Goal: Task Accomplishment & Management: Use online tool/utility

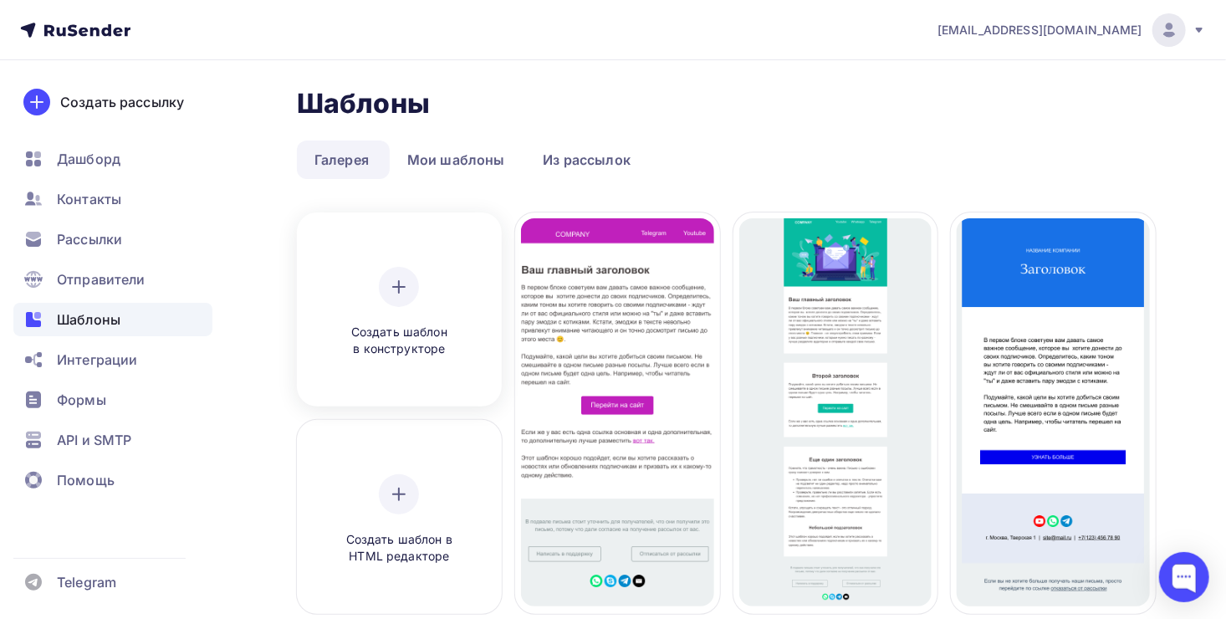
click at [377, 294] on div "Создать шаблон в конструкторе" at bounding box center [399, 312] width 159 height 91
click at [402, 291] on icon at bounding box center [399, 287] width 20 height 20
drag, startPoint x: 402, startPoint y: 291, endPoint x: 387, endPoint y: 276, distance: 20.7
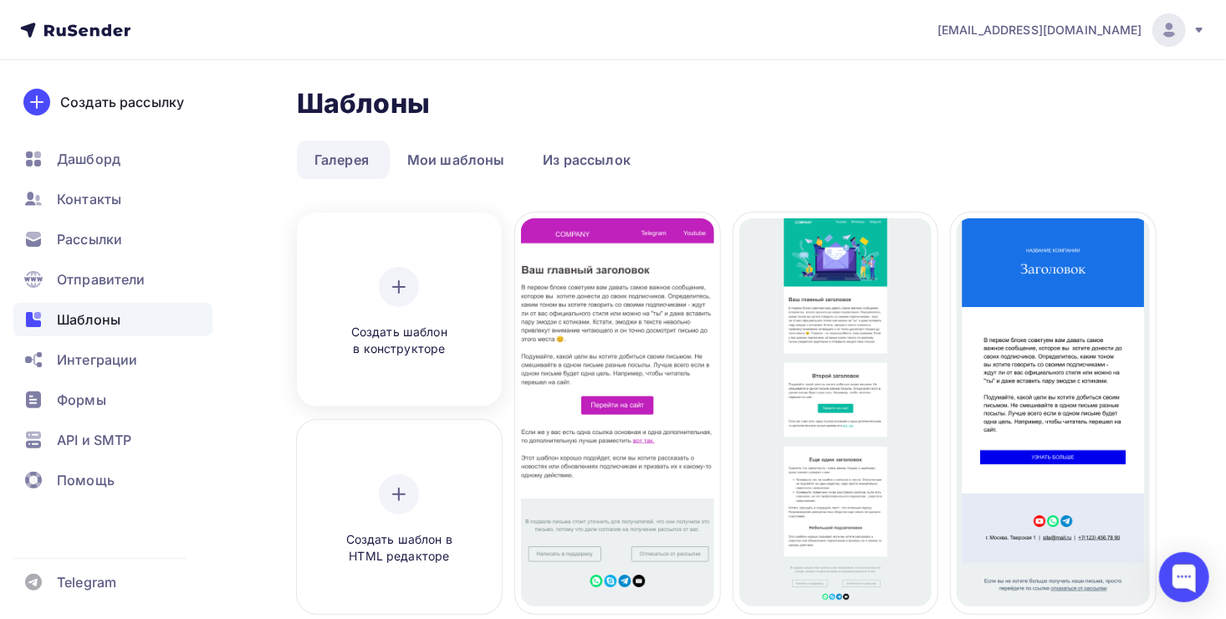
click at [387, 276] on div at bounding box center [399, 287] width 40 height 40
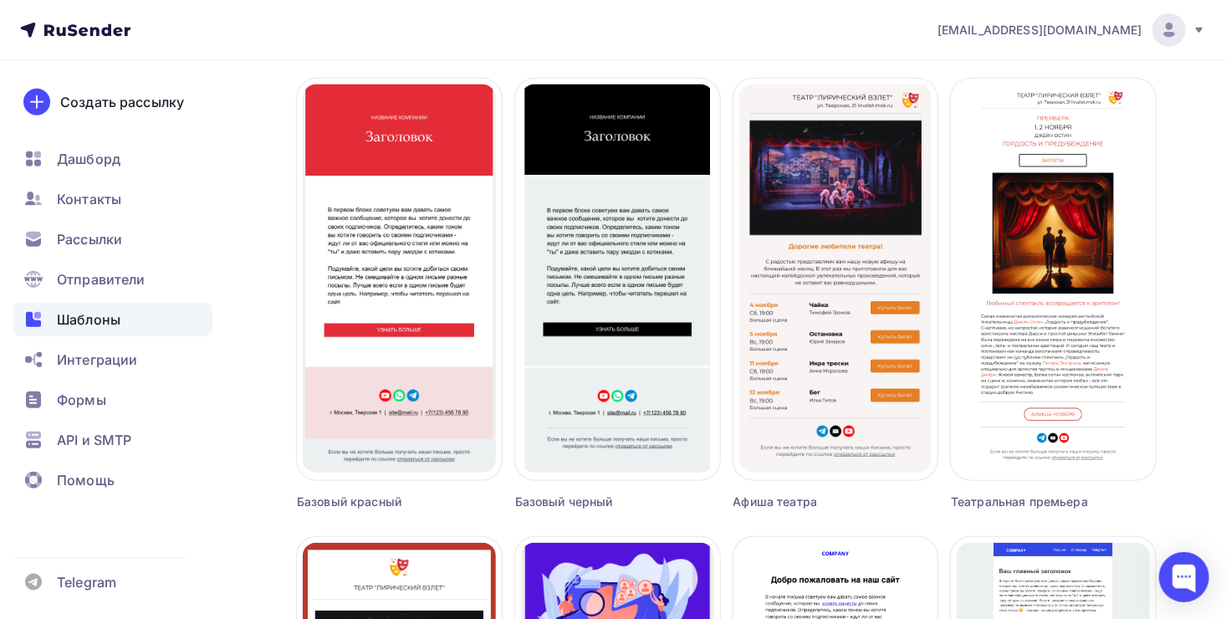
scroll to position [649, 0]
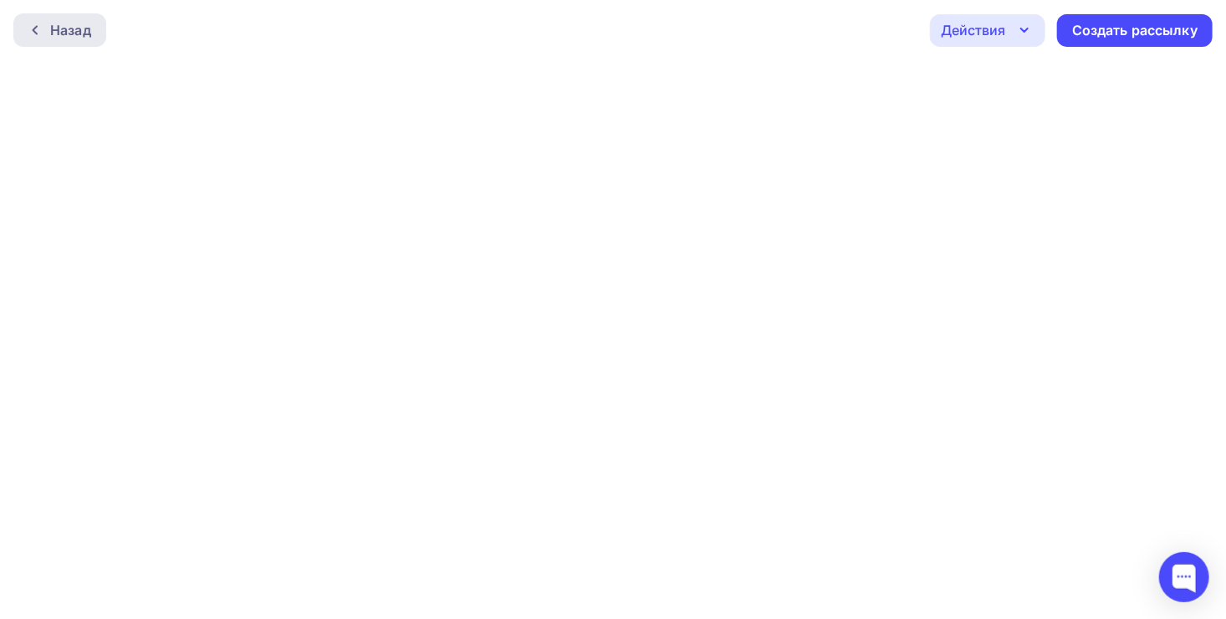
click at [90, 31] on div "Назад" at bounding box center [70, 30] width 41 height 20
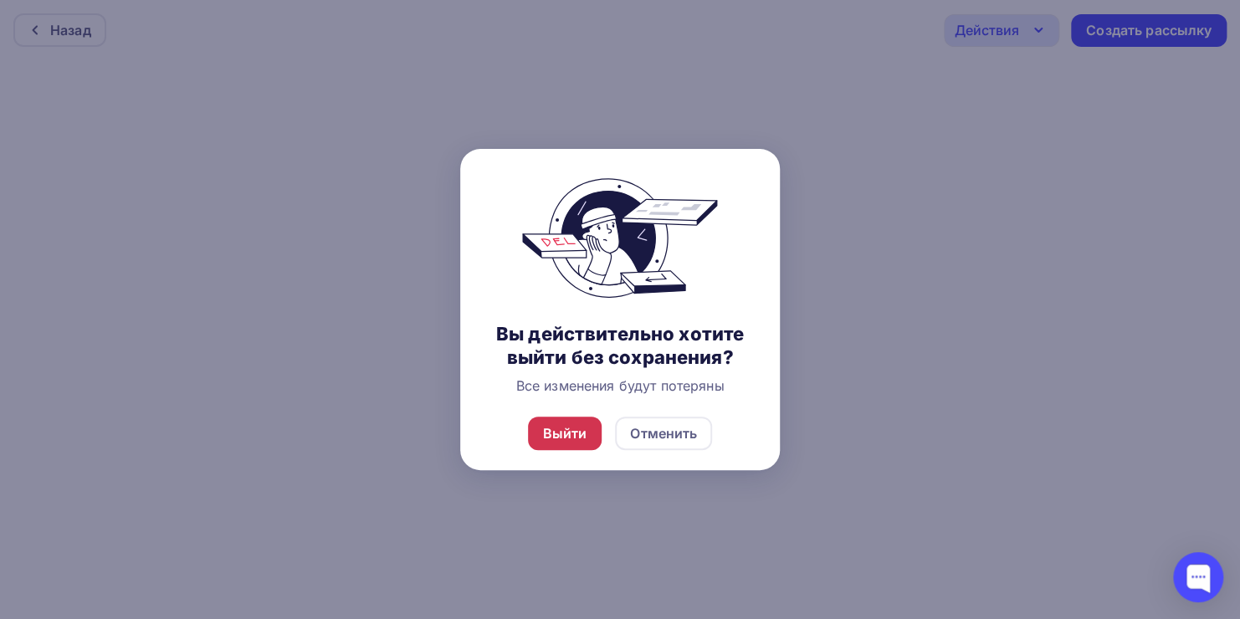
click at [558, 440] on div "Выйти" at bounding box center [565, 433] width 44 height 20
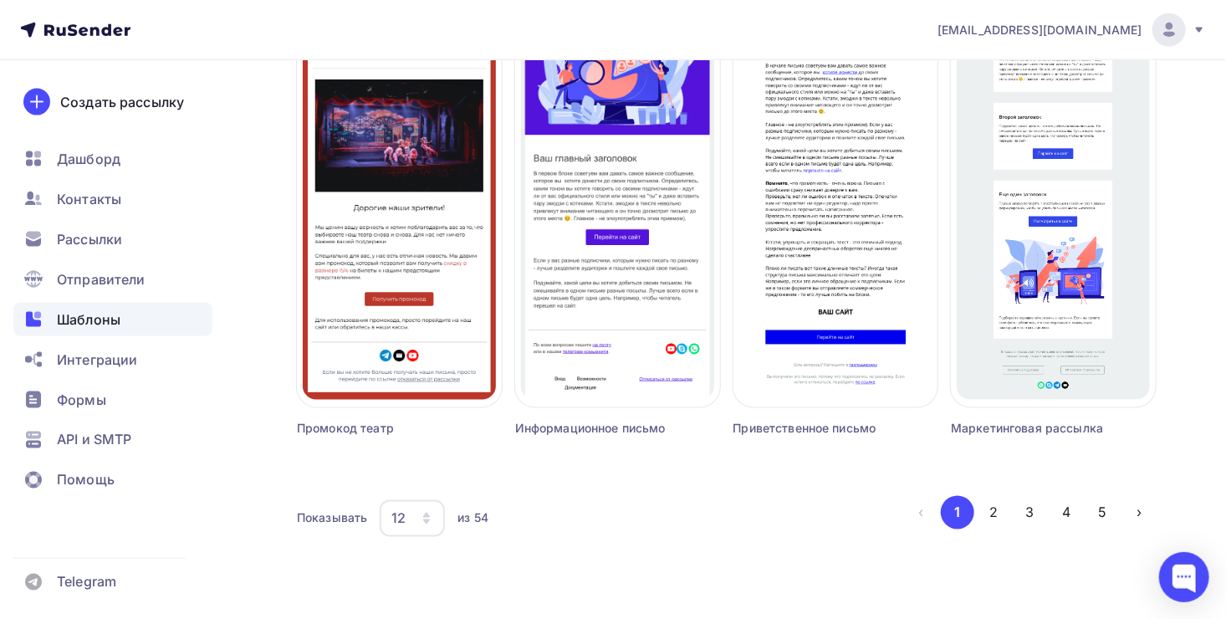
scroll to position [1130, 0]
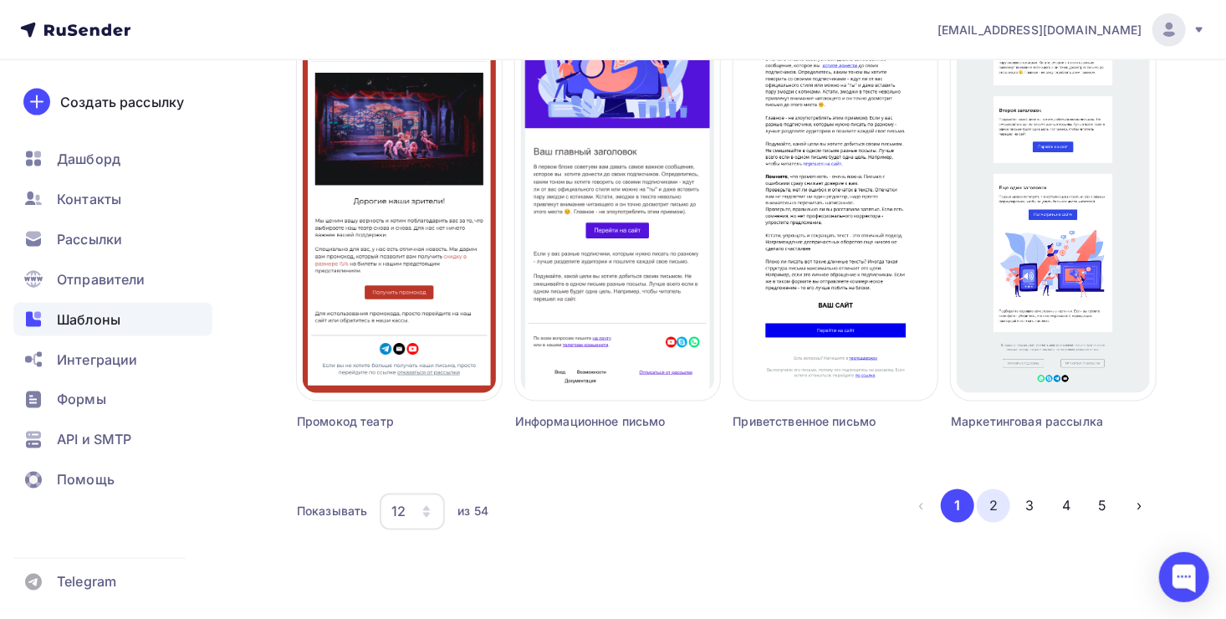
click at [991, 507] on button "2" at bounding box center [993, 505] width 33 height 33
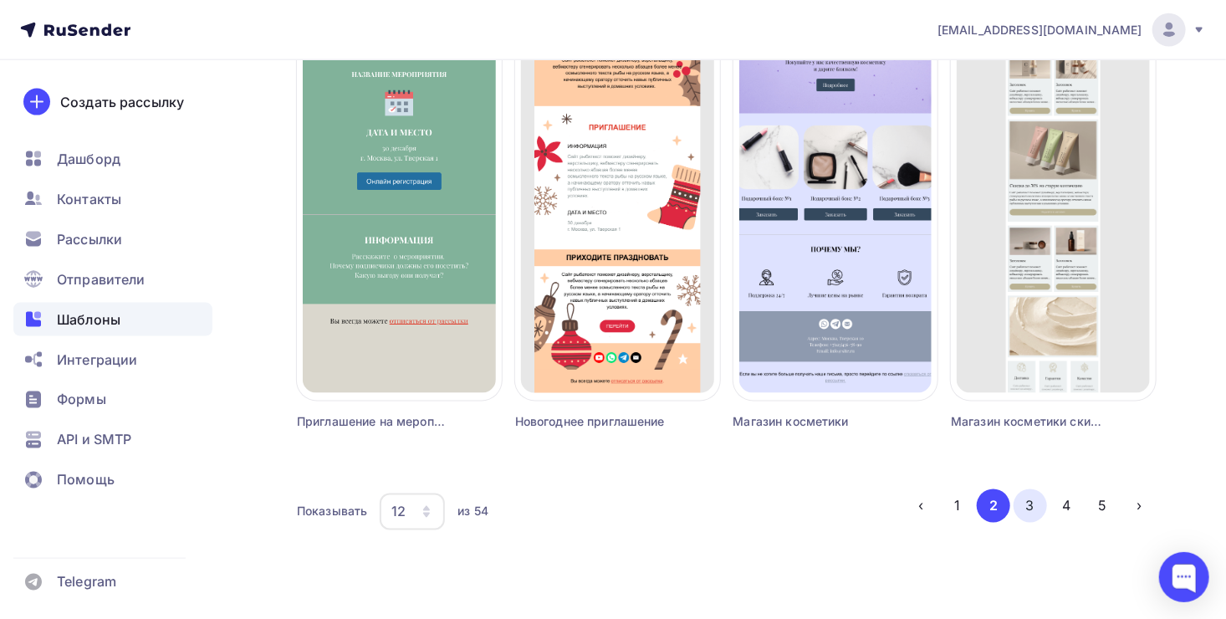
click at [1035, 494] on button "3" at bounding box center [1030, 505] width 33 height 33
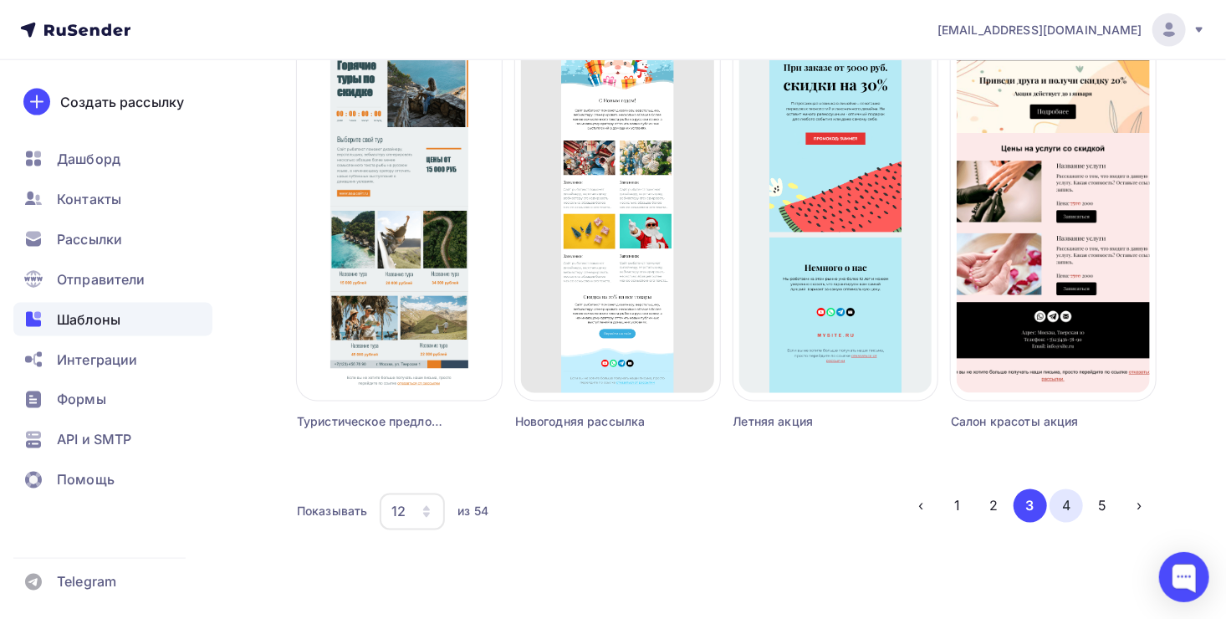
click at [1073, 504] on button "4" at bounding box center [1066, 505] width 33 height 33
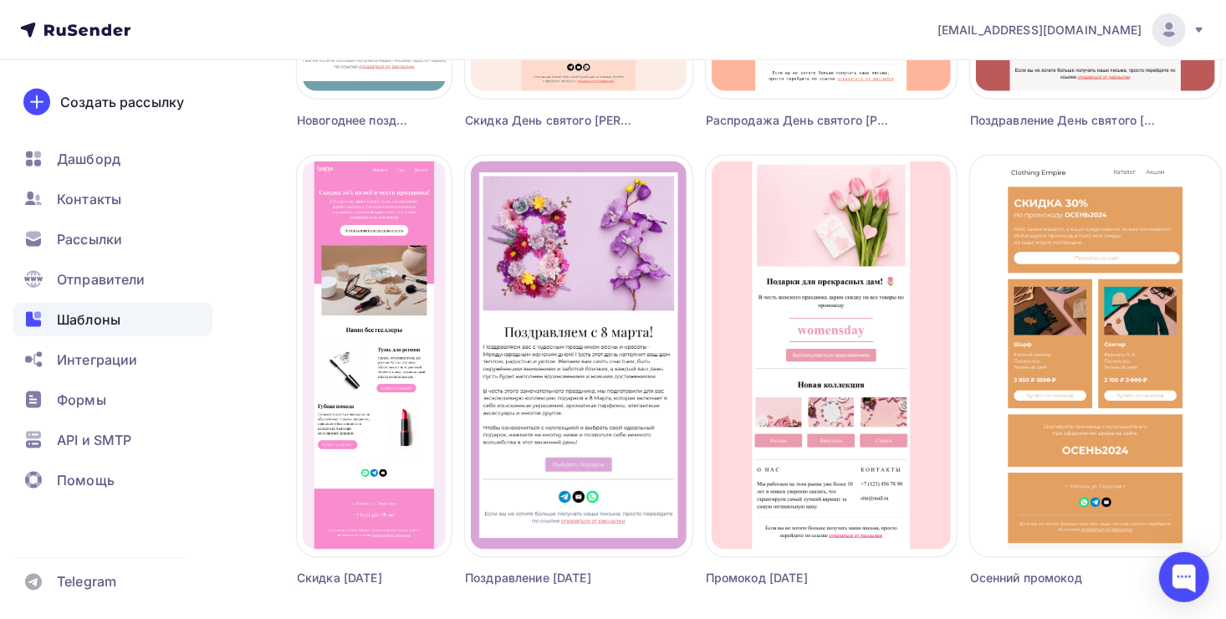
scroll to position [1081, 0]
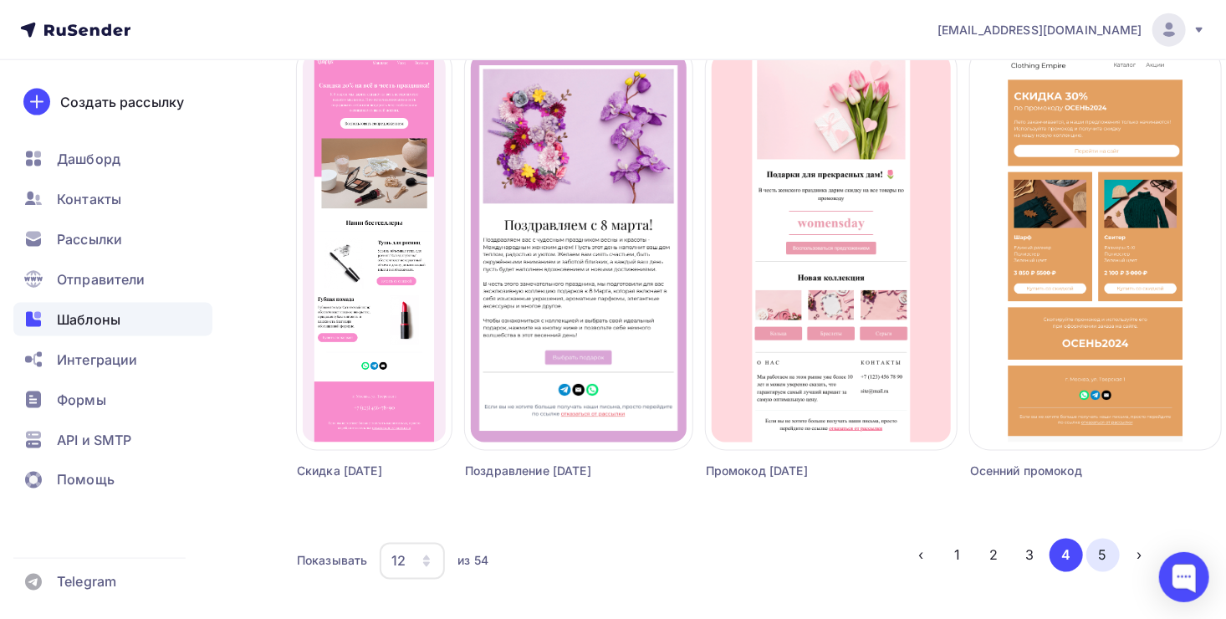
click at [1101, 556] on button "5" at bounding box center [1103, 555] width 33 height 33
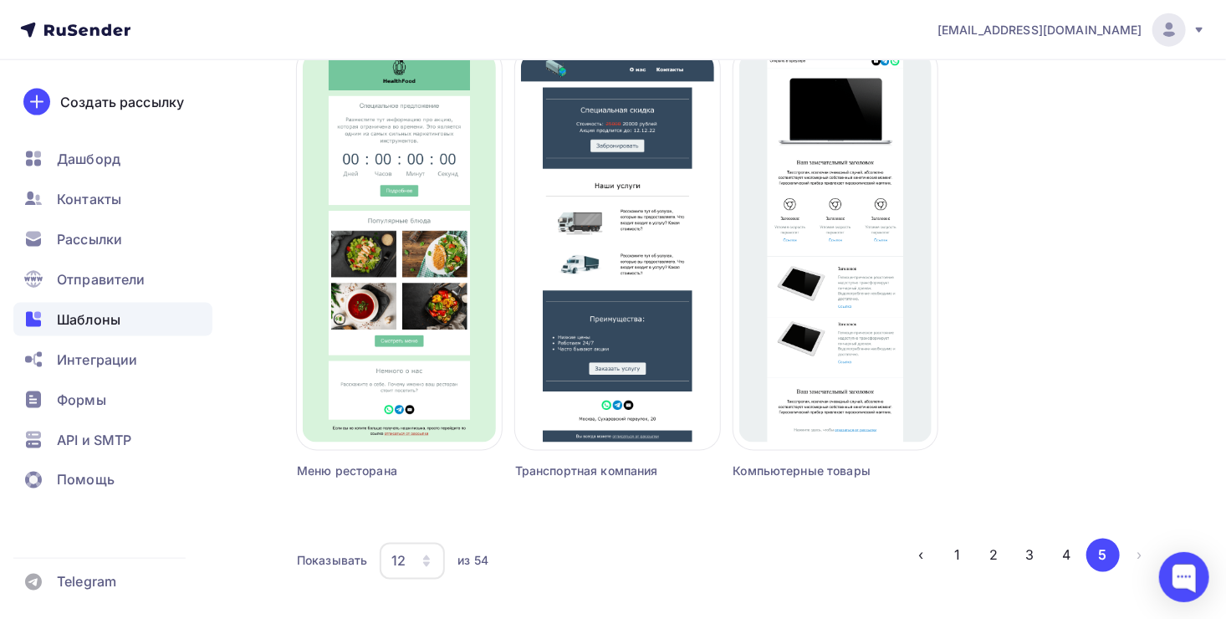
click at [1101, 556] on button "5" at bounding box center [1103, 555] width 33 height 33
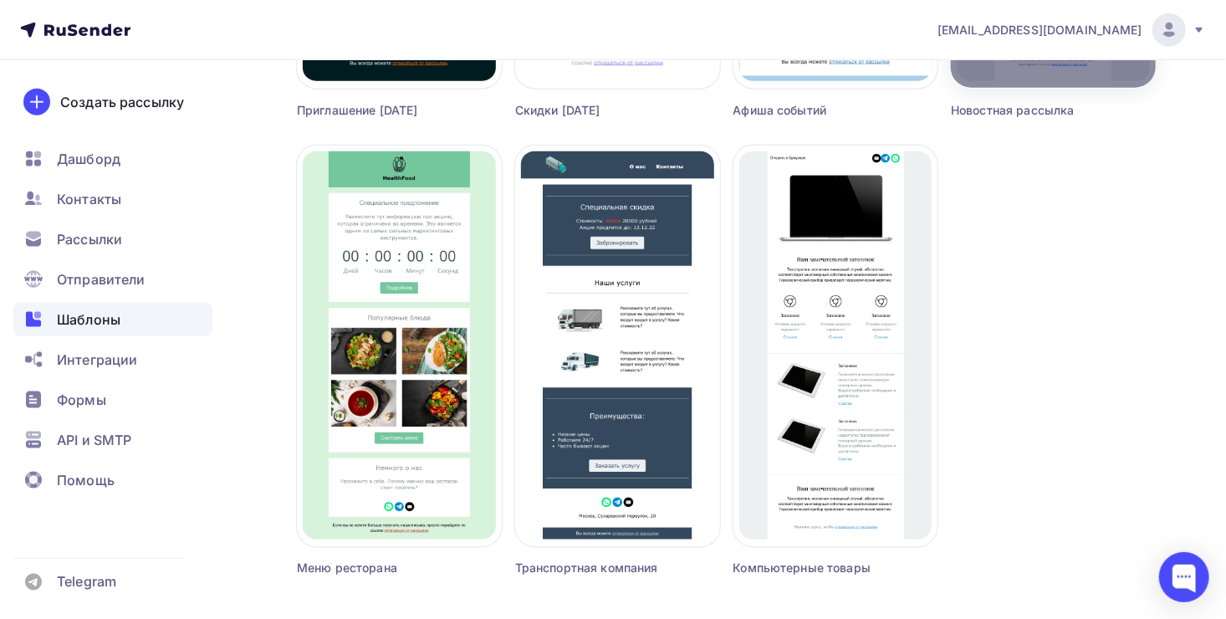
scroll to position [1130, 0]
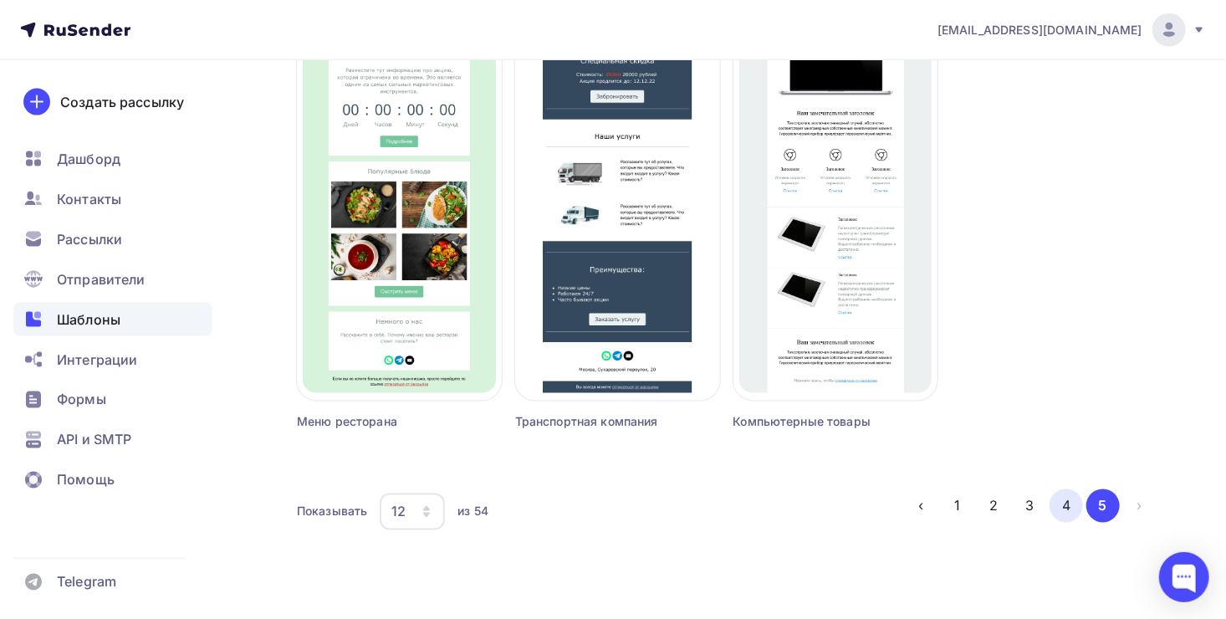
click at [1067, 514] on button "4" at bounding box center [1066, 505] width 33 height 33
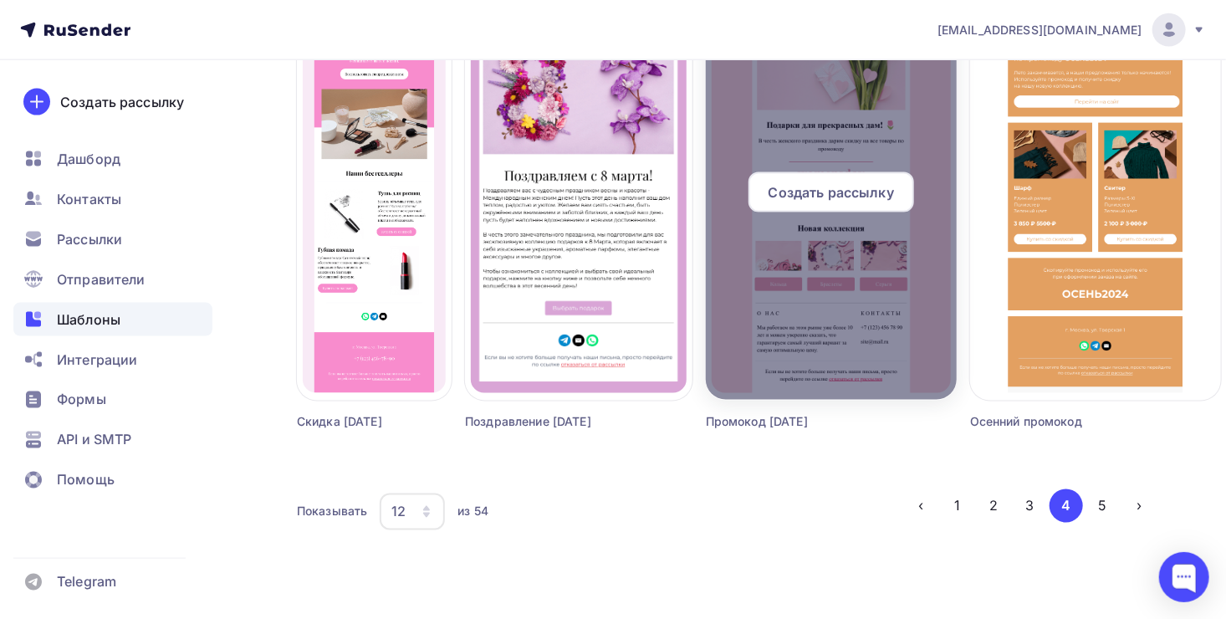
click at [785, 194] on span "Создать рассылку" at bounding box center [831, 192] width 125 height 20
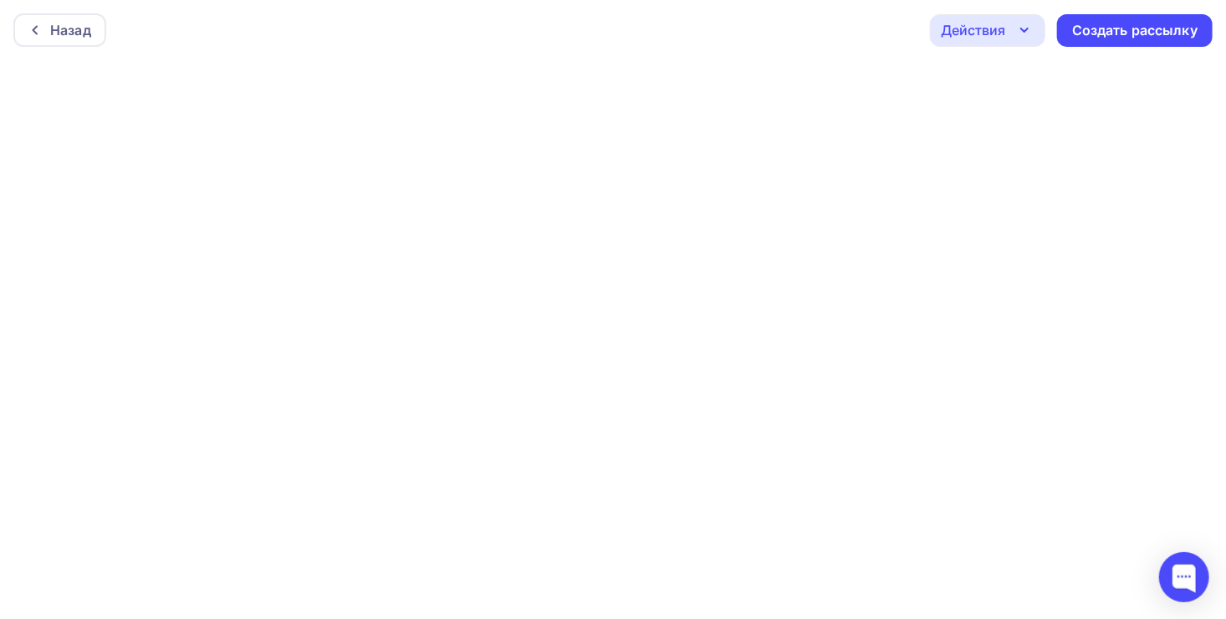
scroll to position [3, 0]
click at [1112, 27] on div "Создать рассылку" at bounding box center [1134, 27] width 125 height 19
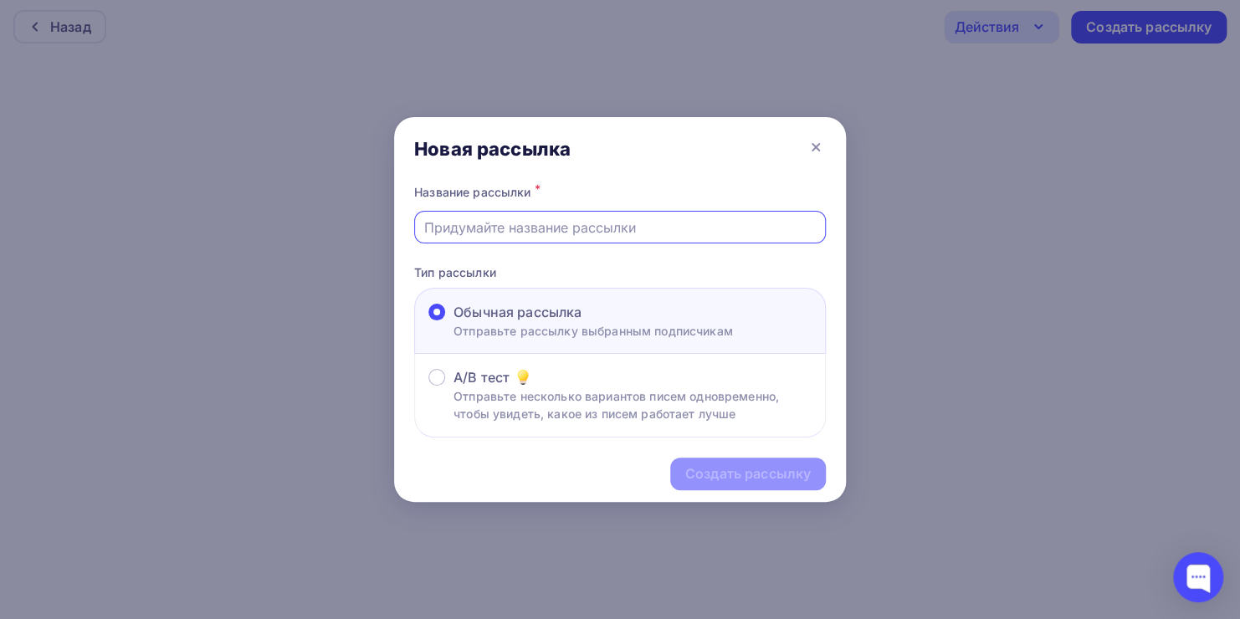
click at [466, 231] on input "text" at bounding box center [620, 228] width 392 height 20
type input "[PERSON_NAME]"
type input "h"
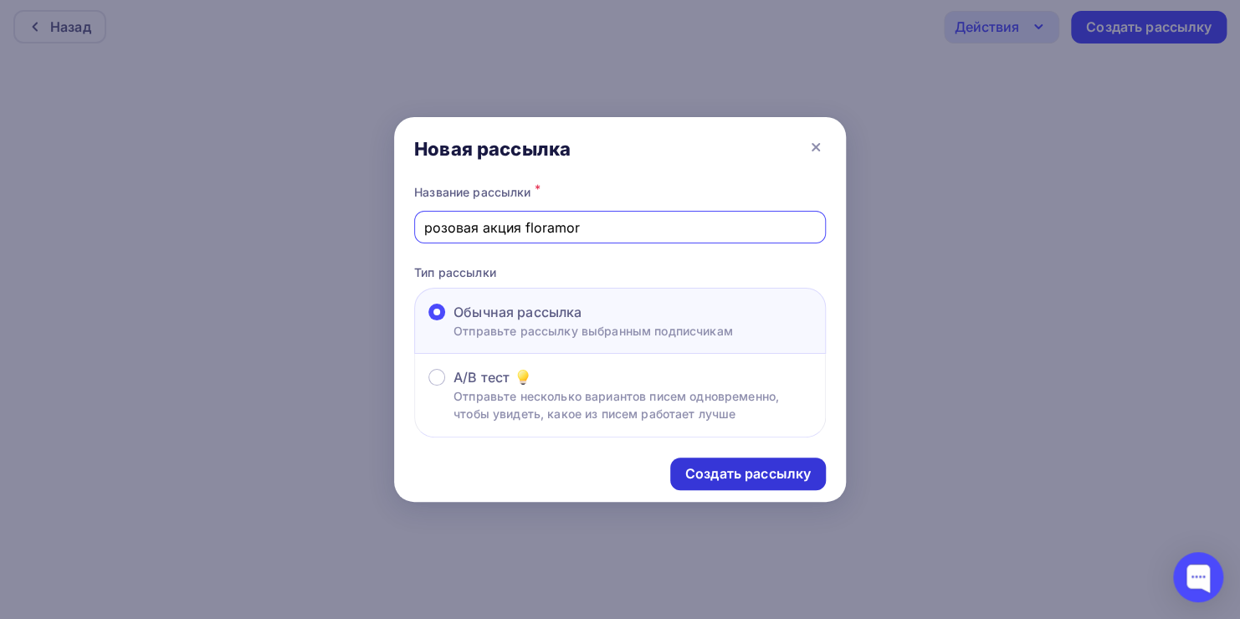
type input "розовая акция floramor"
click at [728, 458] on div "Создать рассылку" at bounding box center [748, 474] width 156 height 33
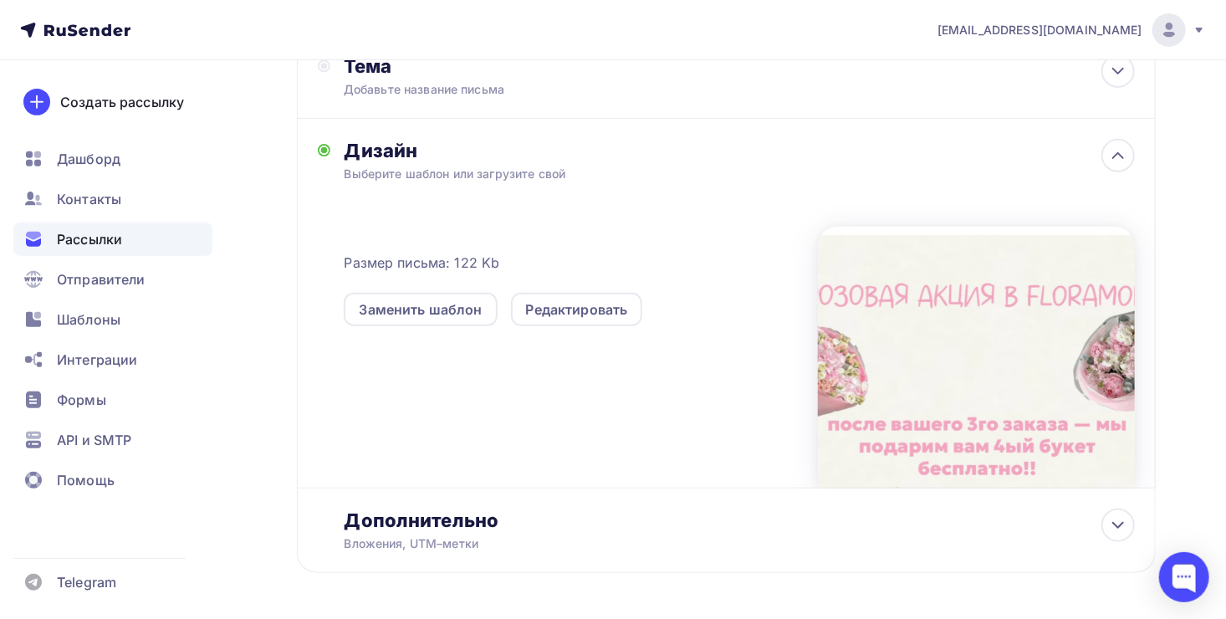
scroll to position [350, 0]
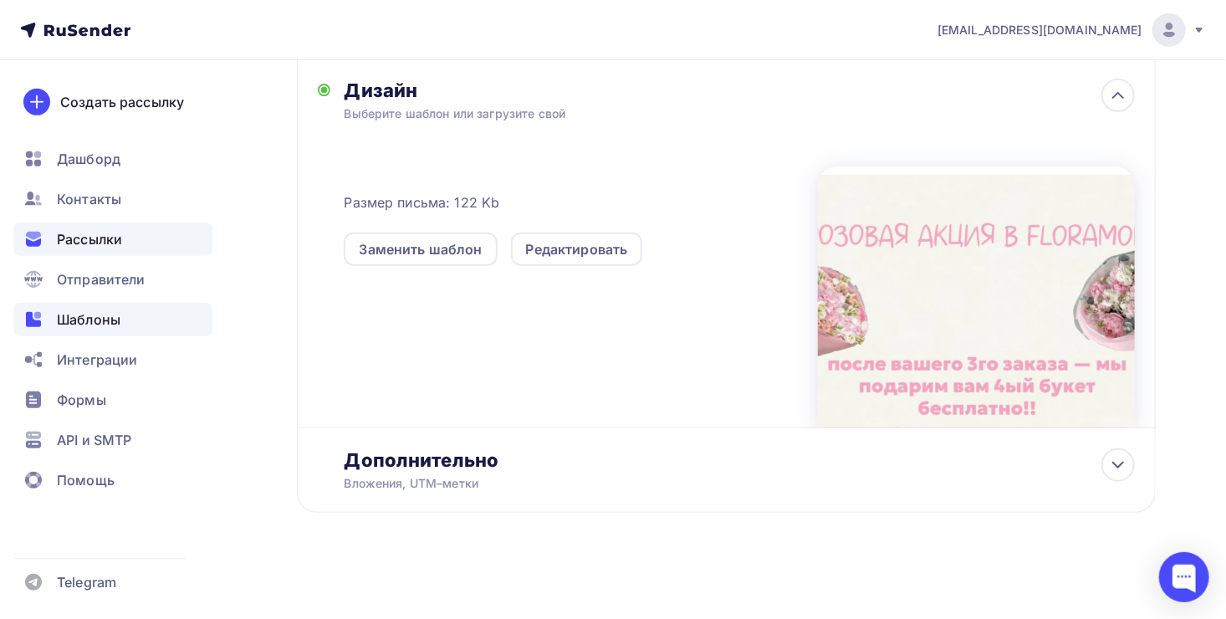
click at [104, 310] on span "Шаблоны" at bounding box center [89, 320] width 64 height 20
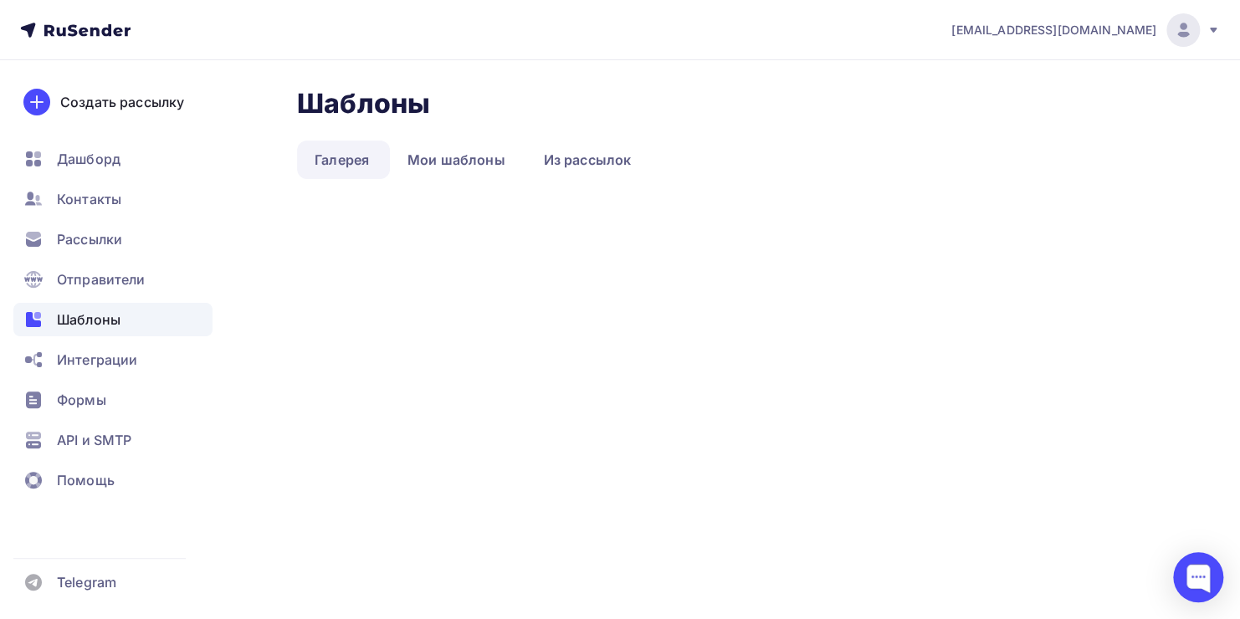
click at [110, 325] on span "Шаблоны" at bounding box center [89, 320] width 64 height 20
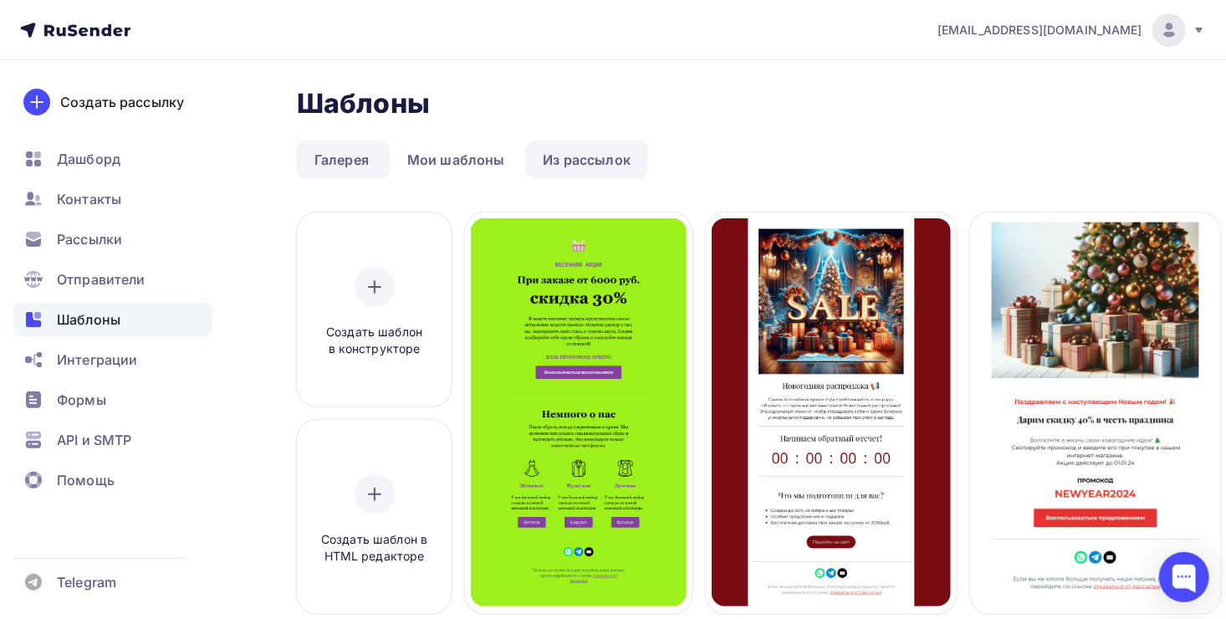
click at [551, 162] on link "Из рассылок" at bounding box center [587, 160] width 123 height 38
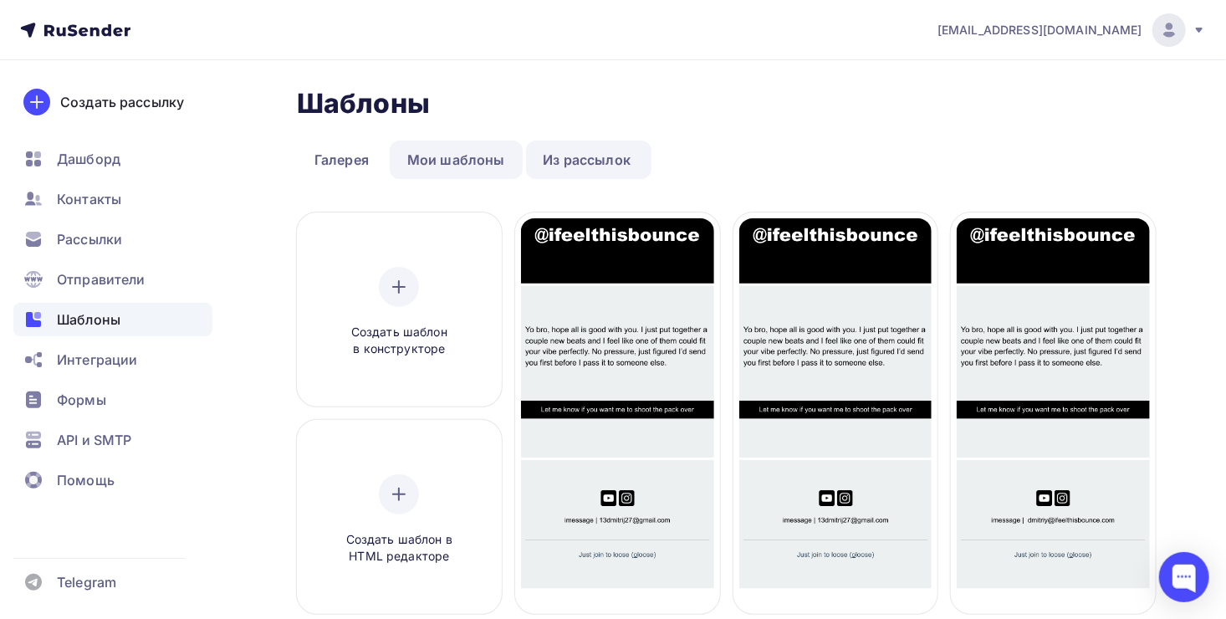
click at [473, 146] on link "Мои шаблоны" at bounding box center [456, 160] width 133 height 38
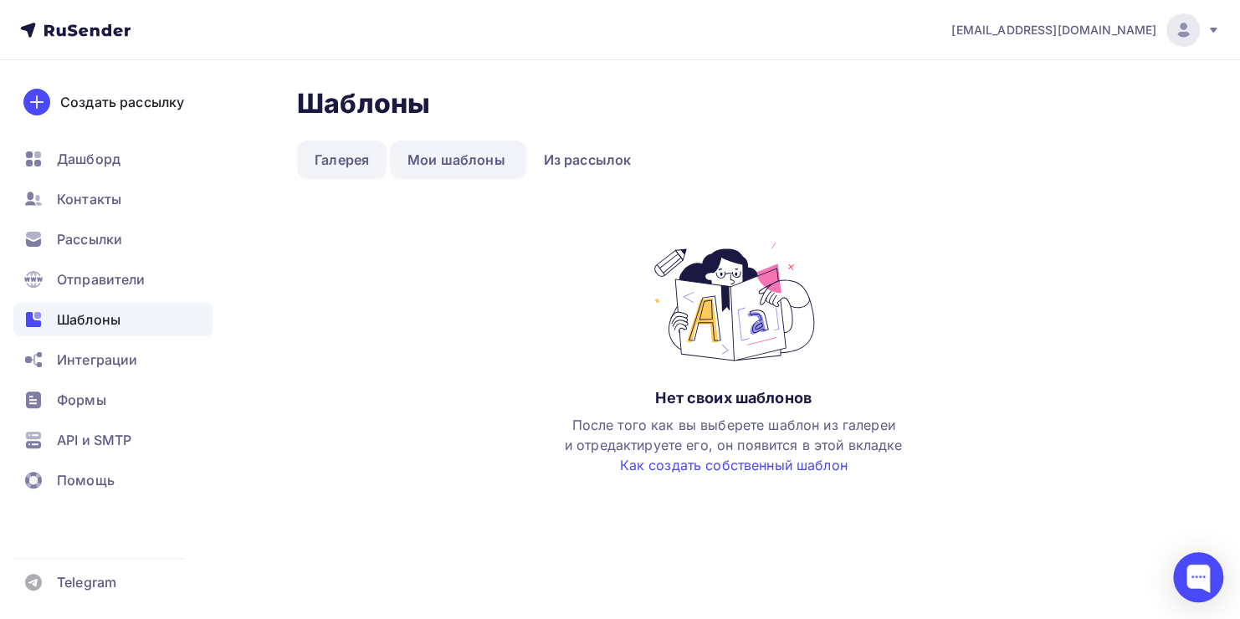
click at [352, 162] on link "Галерея" at bounding box center [342, 160] width 90 height 38
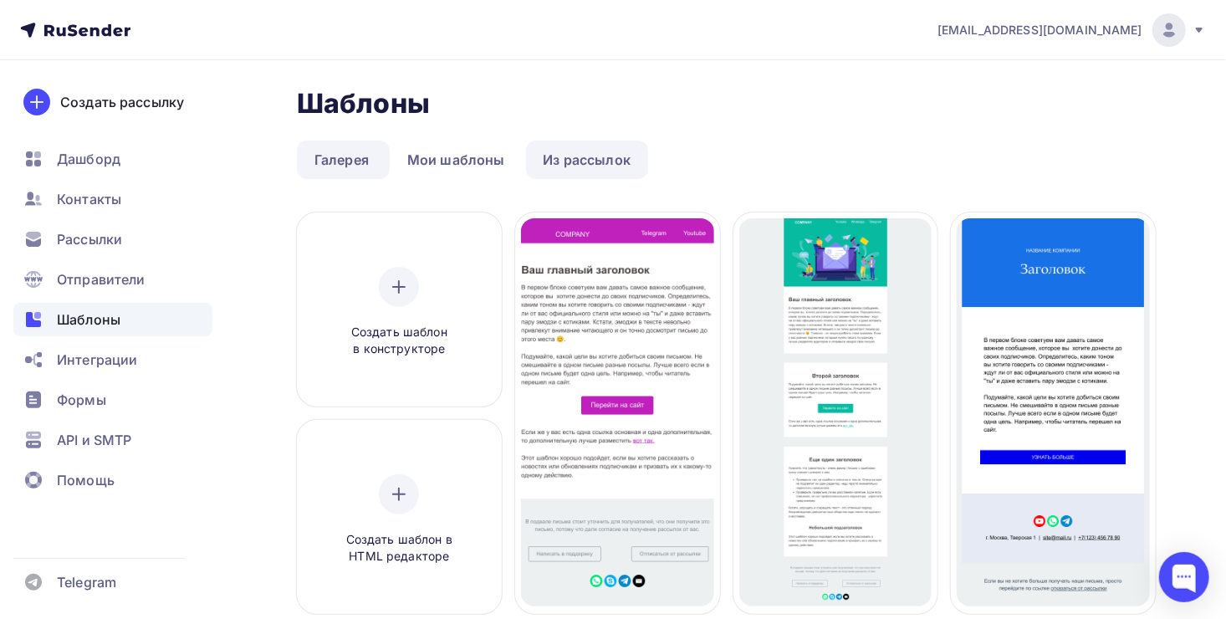
click at [581, 173] on link "Из рассылок" at bounding box center [587, 160] width 123 height 38
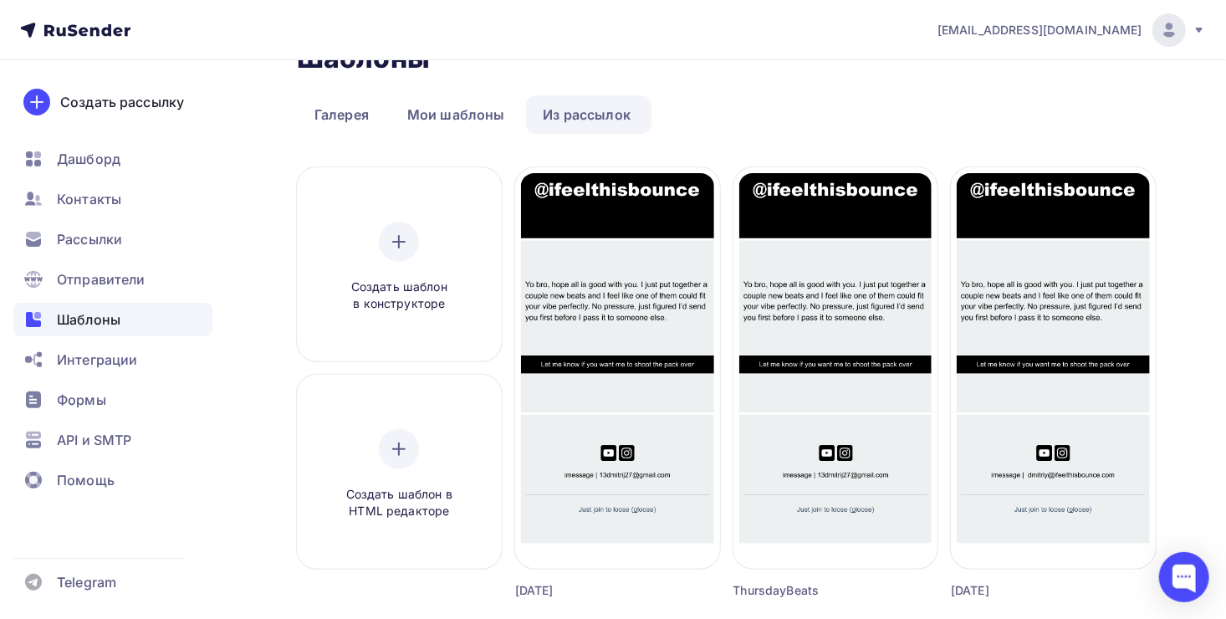
scroll to position [52, 0]
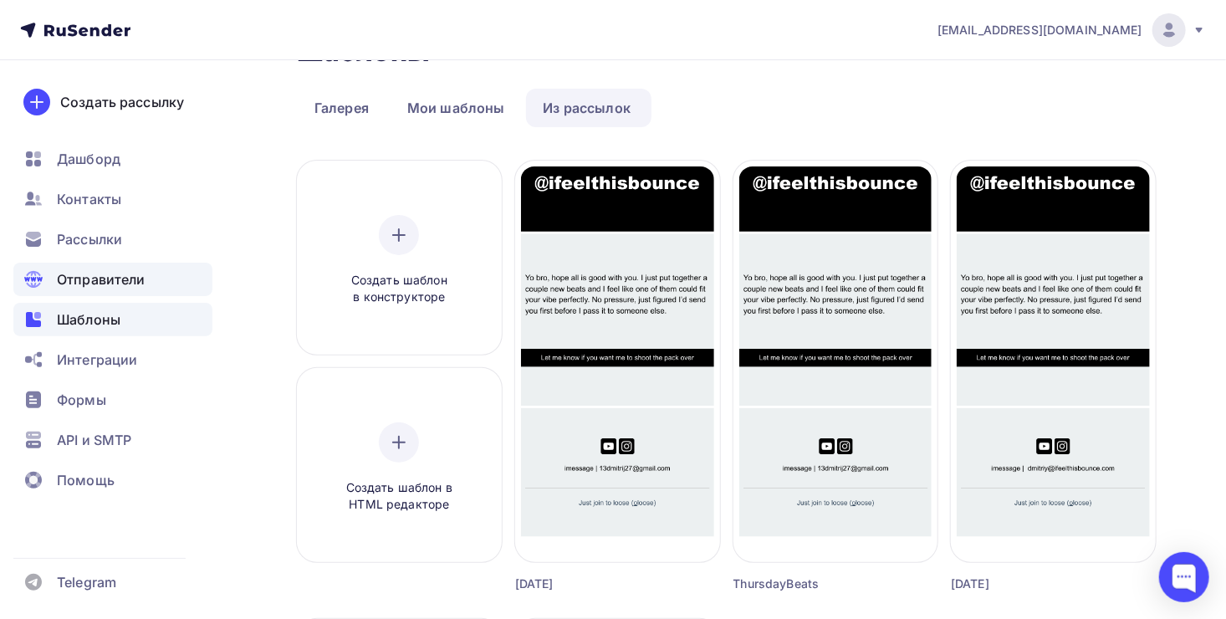
click at [100, 271] on span "Отправители" at bounding box center [101, 279] width 89 height 20
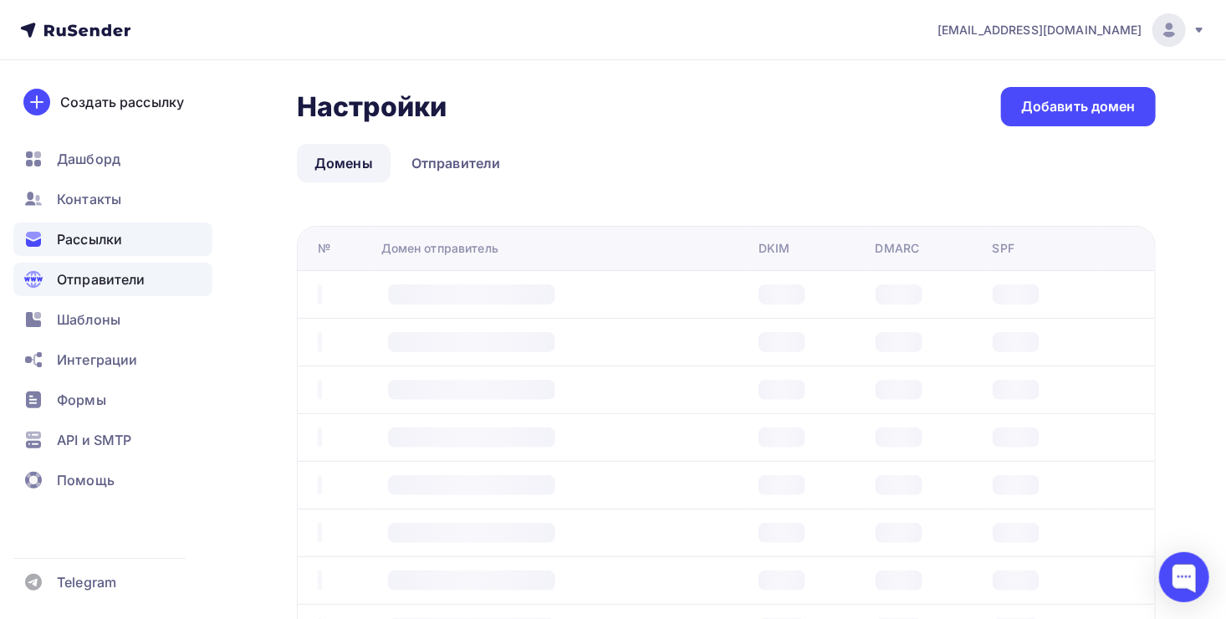
click at [106, 243] on span "Рассылки" at bounding box center [89, 239] width 65 height 20
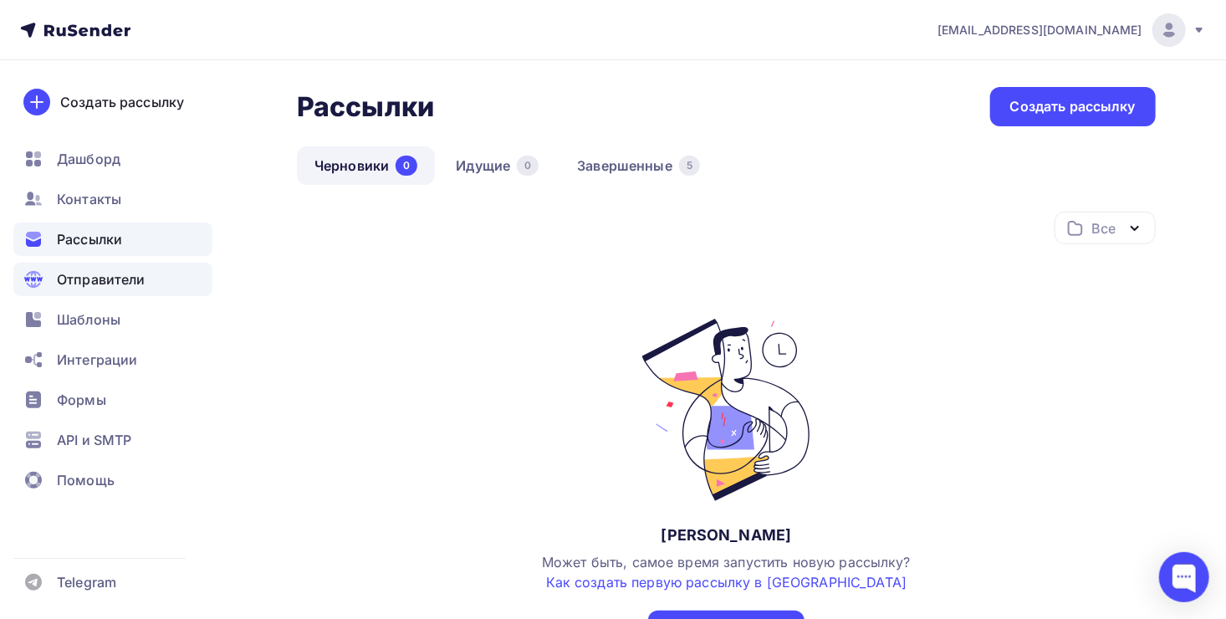
click at [121, 263] on div "Отправители" at bounding box center [112, 279] width 199 height 33
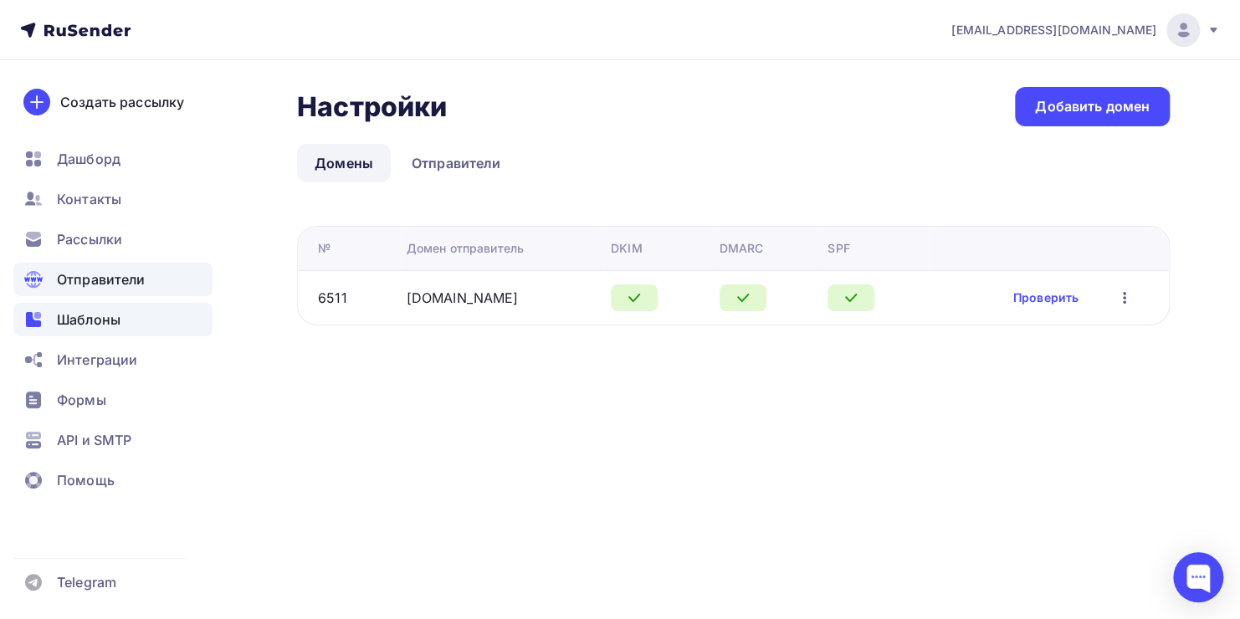
click at [140, 320] on div "Шаблоны" at bounding box center [112, 319] width 199 height 33
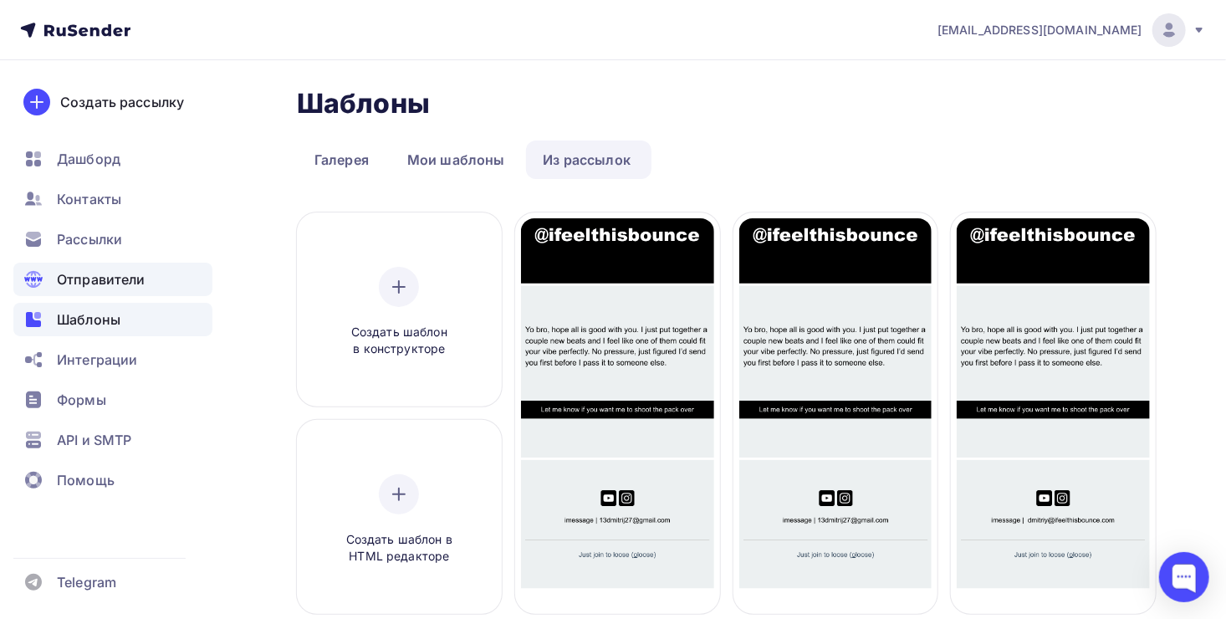
click at [74, 284] on span "Отправители" at bounding box center [101, 279] width 89 height 20
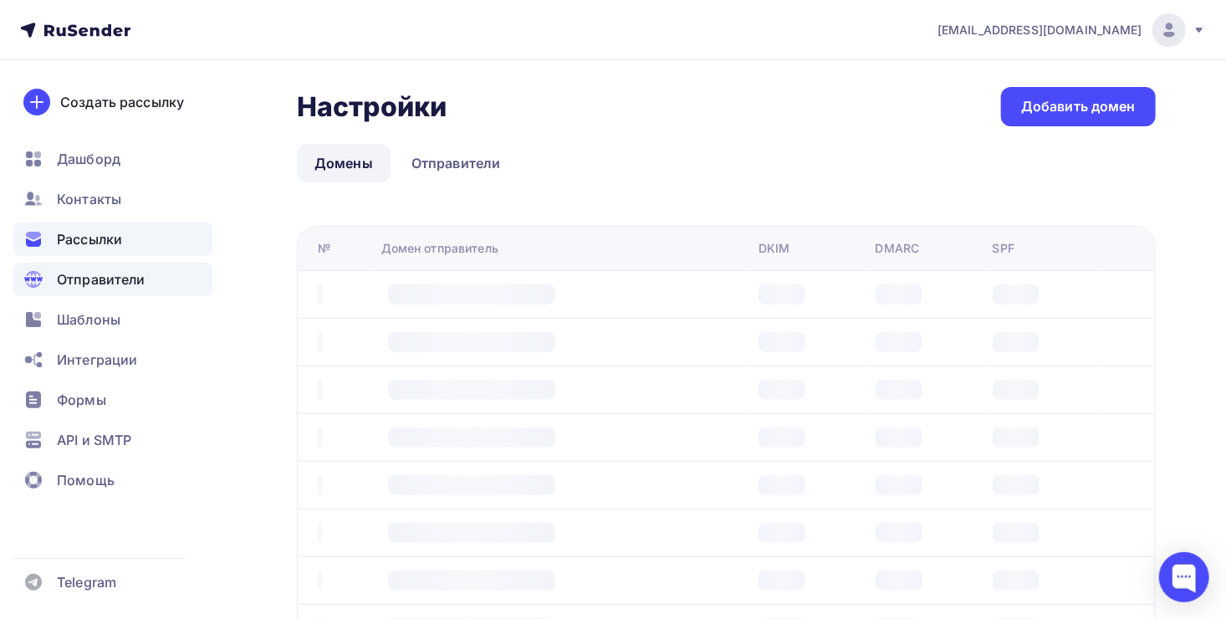
click at [108, 255] on div "Рассылки" at bounding box center [112, 239] width 199 height 33
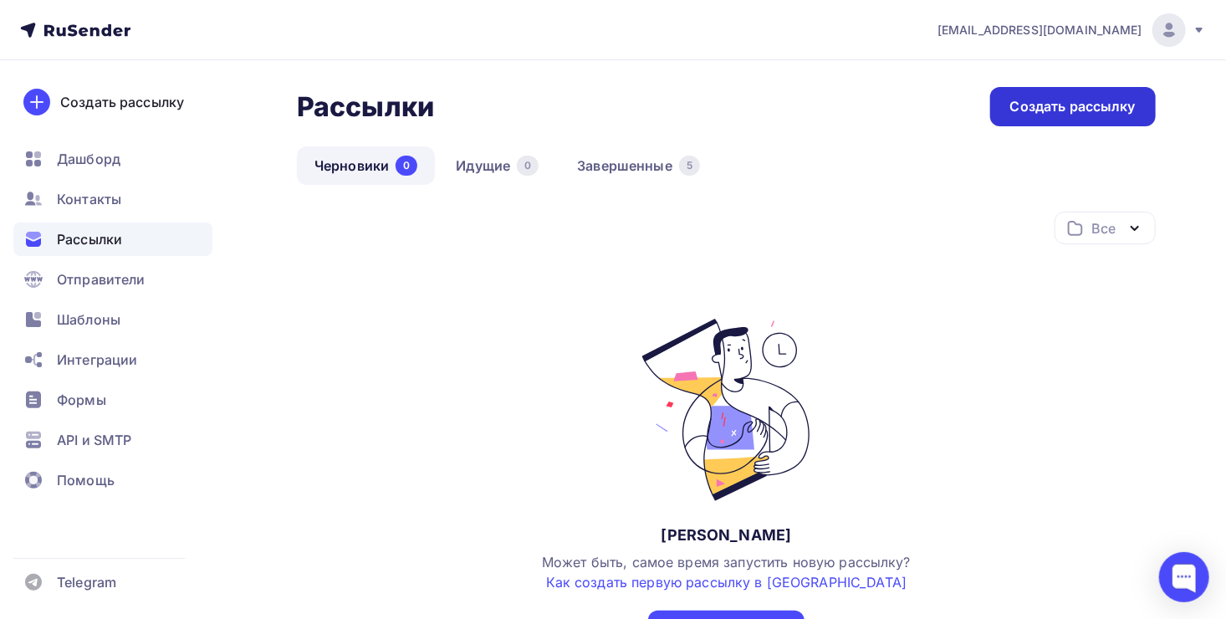
click at [1041, 100] on div "Создать рассылку" at bounding box center [1073, 106] width 125 height 19
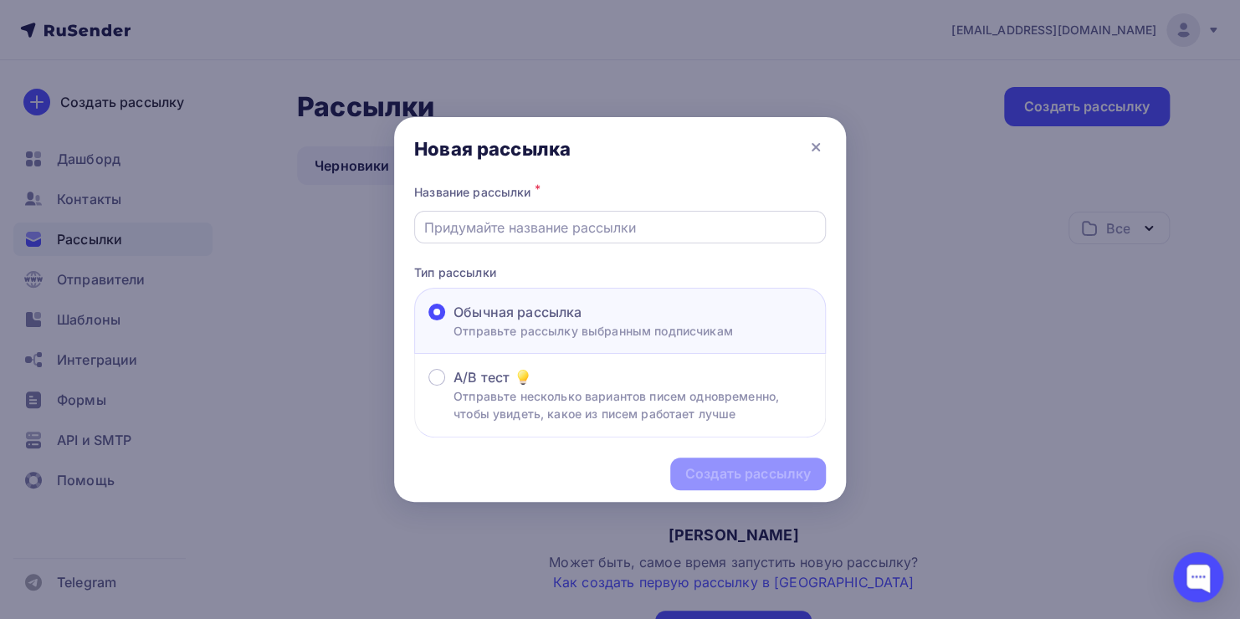
click at [661, 239] on div at bounding box center [620, 227] width 412 height 33
click at [812, 144] on icon at bounding box center [815, 147] width 7 height 7
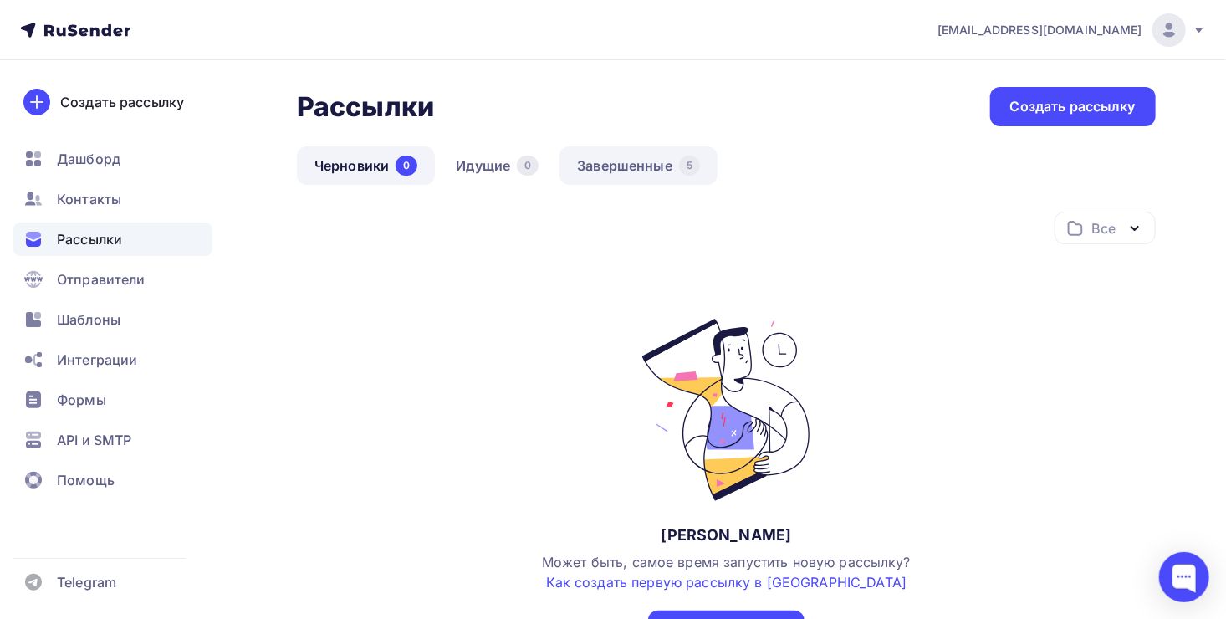
click at [641, 164] on link "Завершенные 5" at bounding box center [639, 165] width 158 height 38
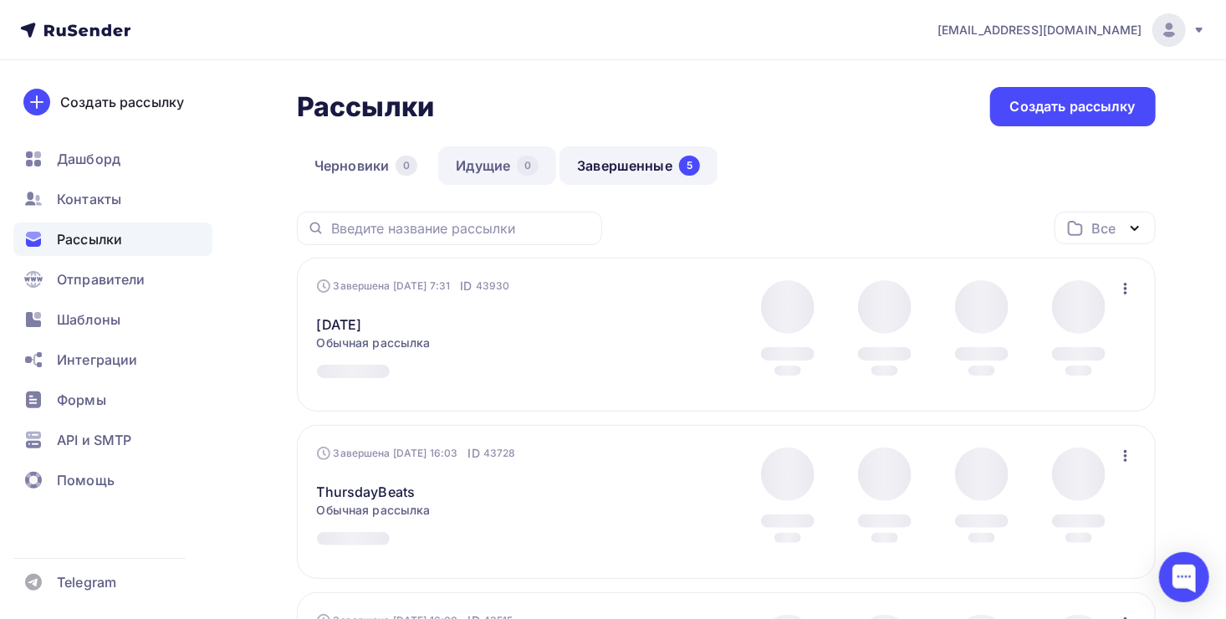
click at [491, 162] on link "Идущие 0" at bounding box center [497, 165] width 118 height 38
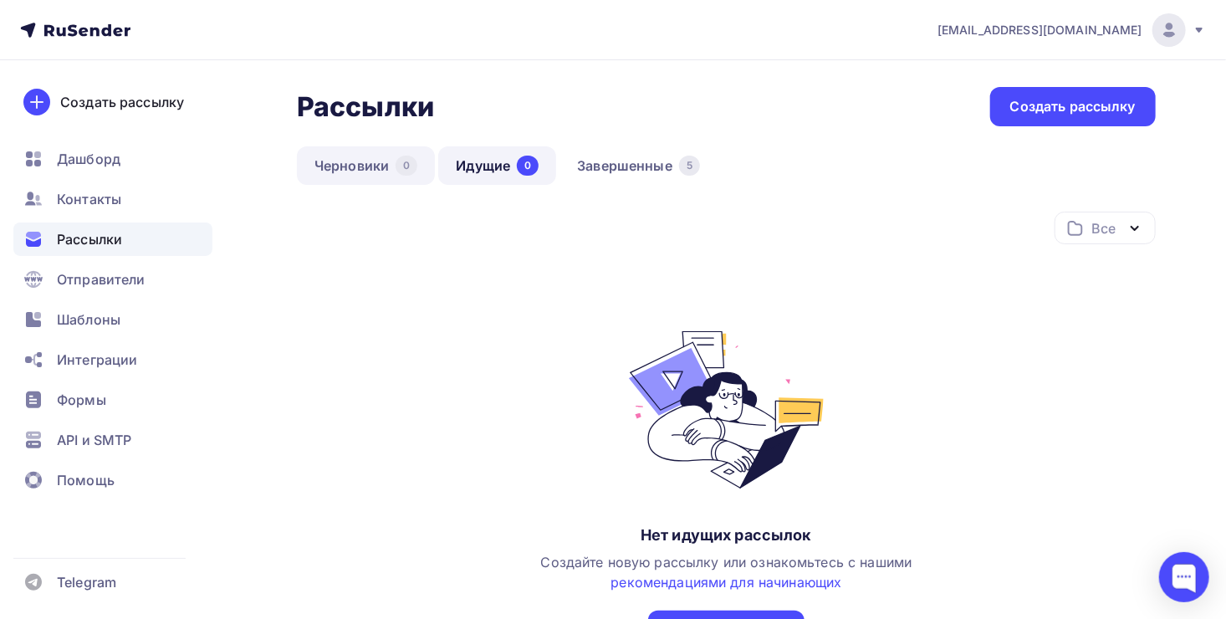
click at [397, 163] on div "0" at bounding box center [407, 166] width 22 height 20
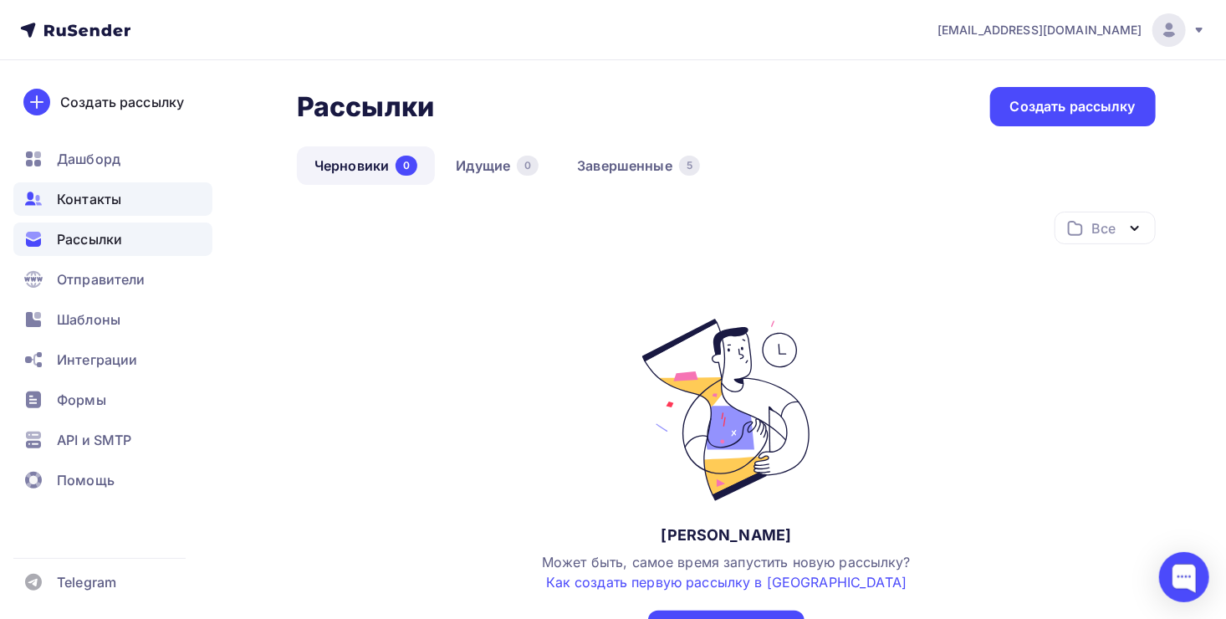
click at [133, 202] on div "Контакты" at bounding box center [112, 198] width 199 height 33
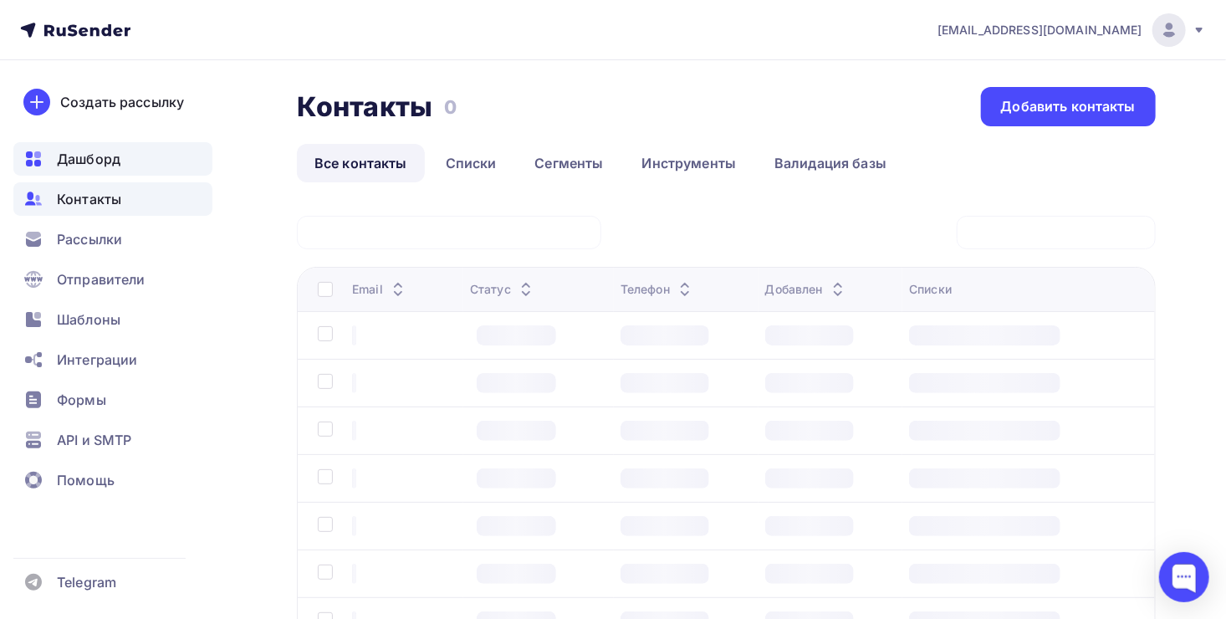
click at [142, 161] on div "Дашборд" at bounding box center [112, 158] width 199 height 33
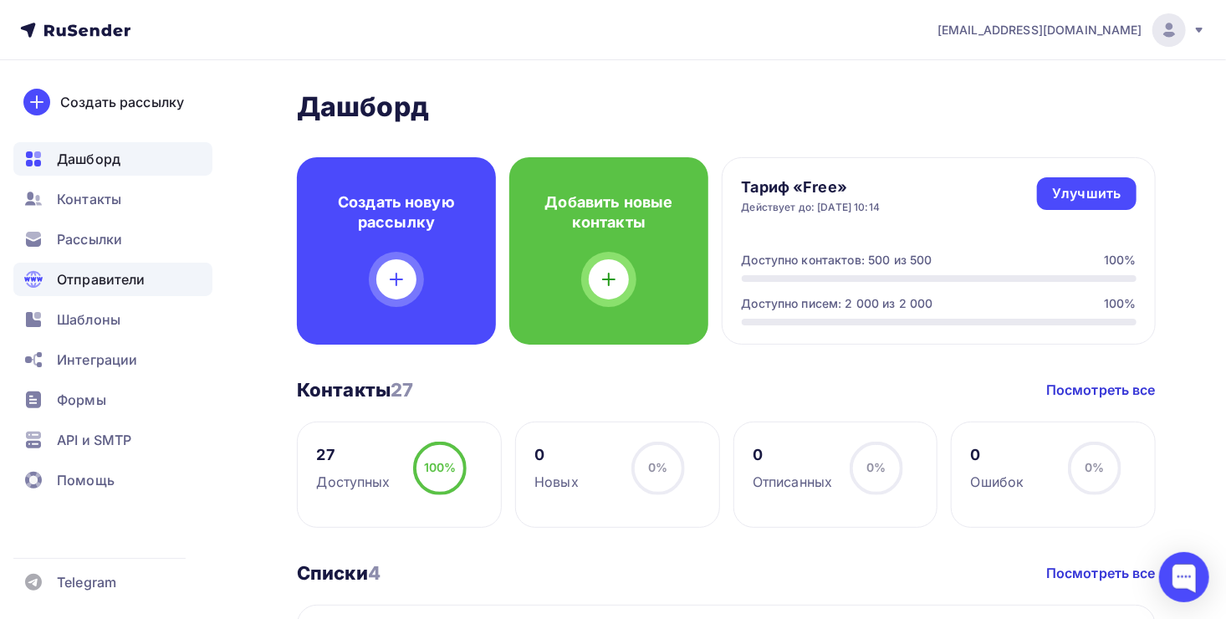
click at [143, 272] on span "Отправители" at bounding box center [101, 279] width 89 height 20
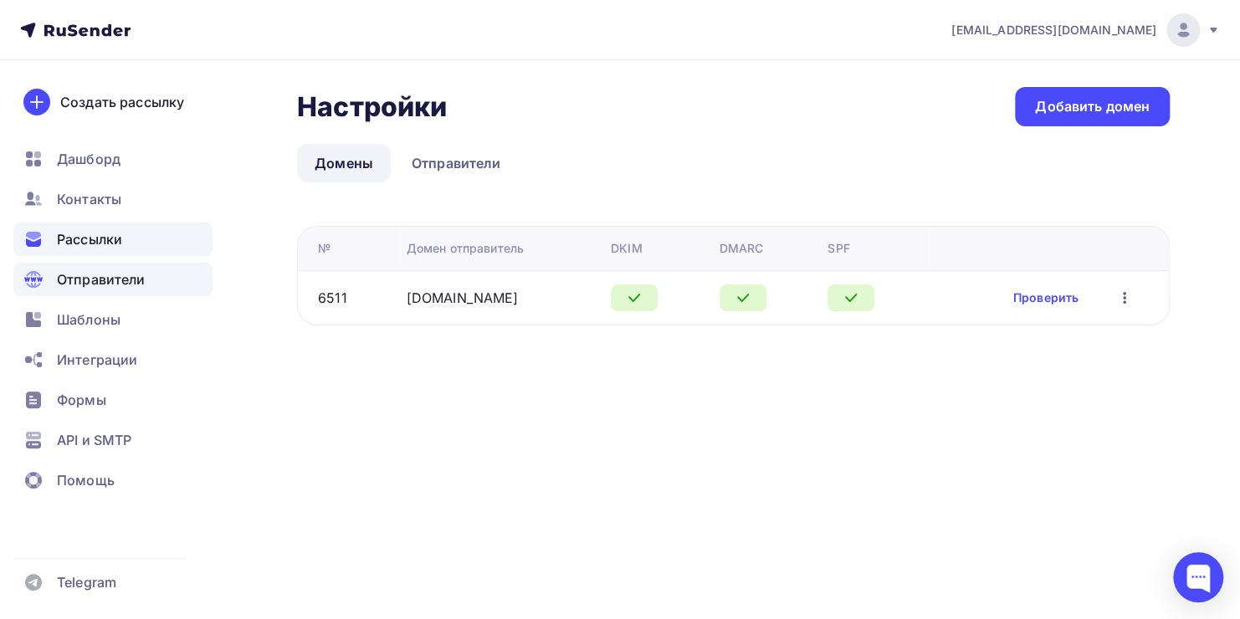
click at [74, 235] on span "Рассылки" at bounding box center [89, 239] width 65 height 20
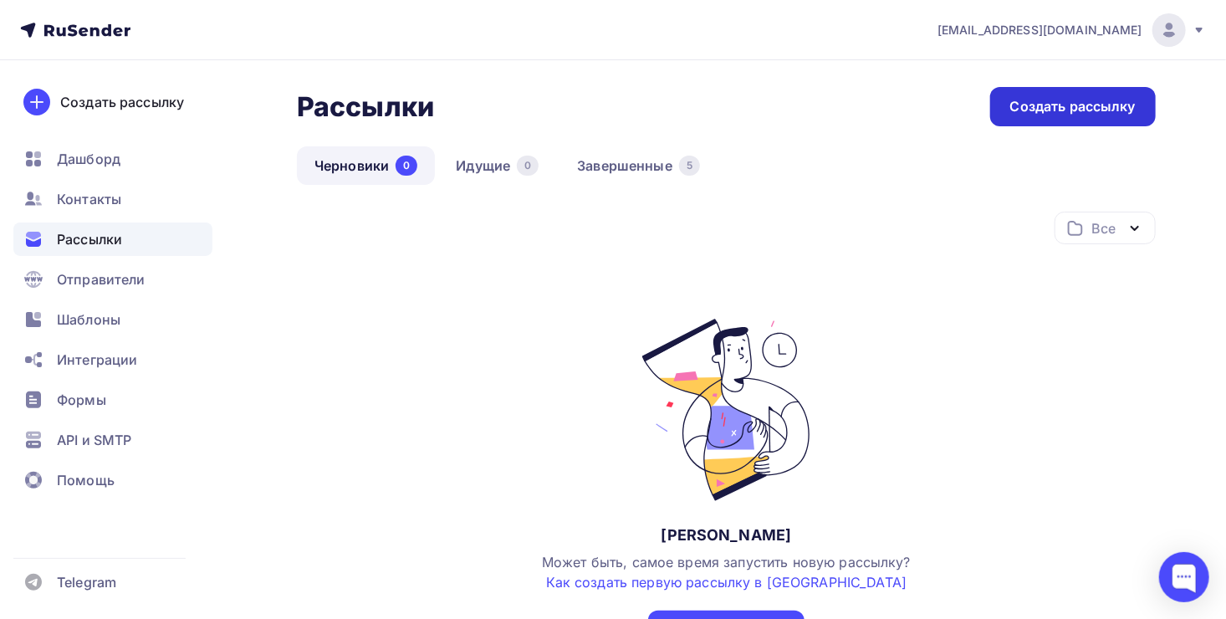
click at [1036, 108] on div "Создать рассылку" at bounding box center [1073, 106] width 125 height 19
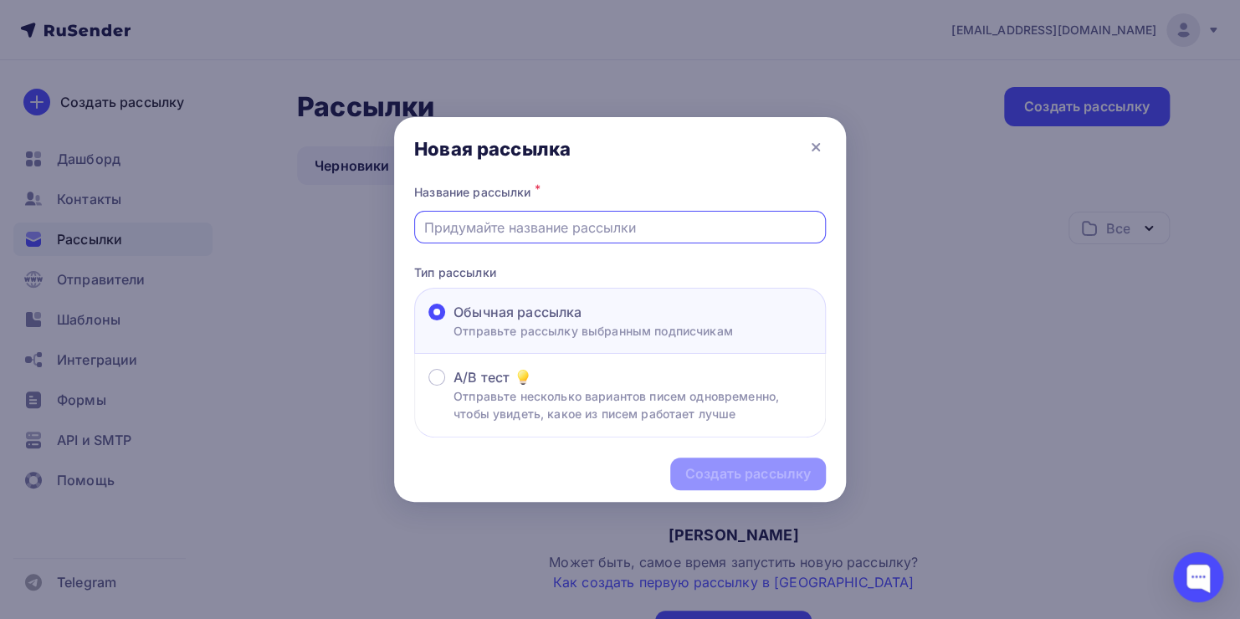
click at [591, 236] on input "text" at bounding box center [620, 228] width 392 height 20
type input "розовая акция floramor"
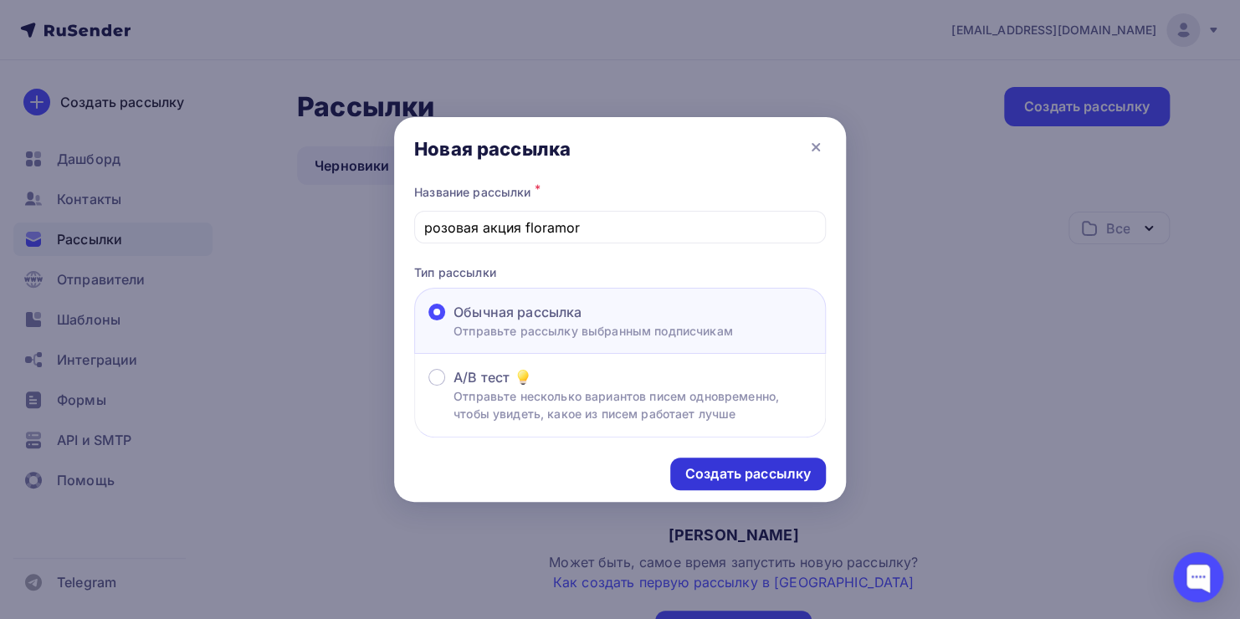
click at [740, 484] on div "Создать рассылку" at bounding box center [748, 474] width 156 height 33
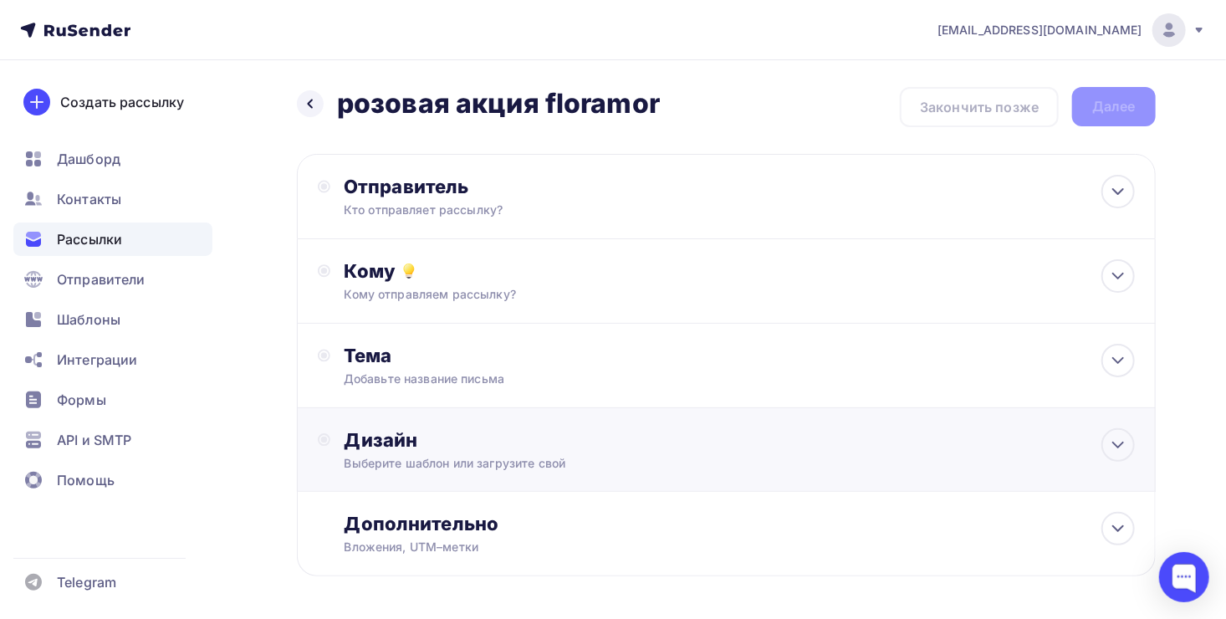
click at [814, 474] on div "Дизайн Выберите шаблон или загрузите свой" at bounding box center [726, 459] width 817 height 63
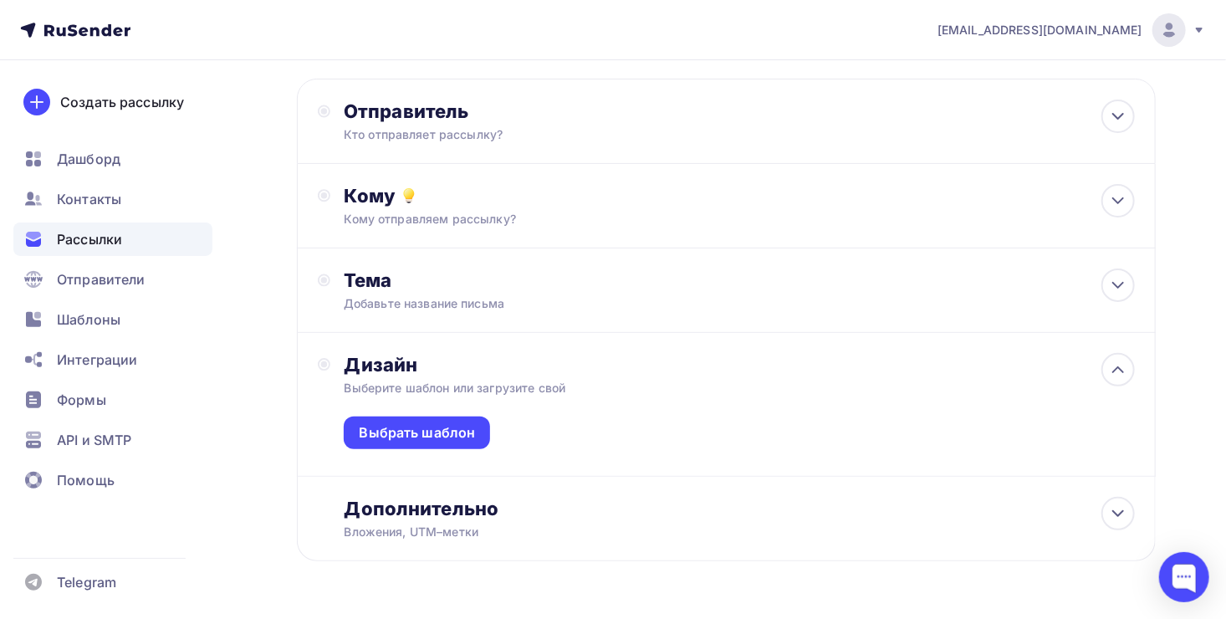
scroll to position [77, 0]
click at [459, 430] on div "Выбрать шаблон" at bounding box center [417, 431] width 116 height 19
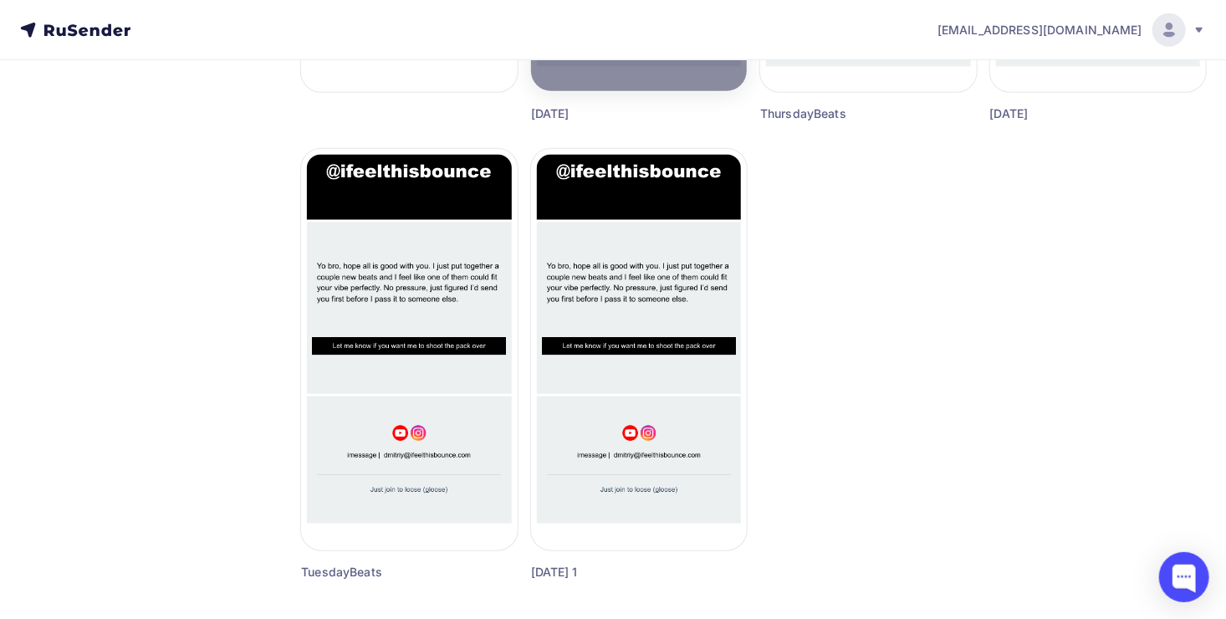
scroll to position [638, 0]
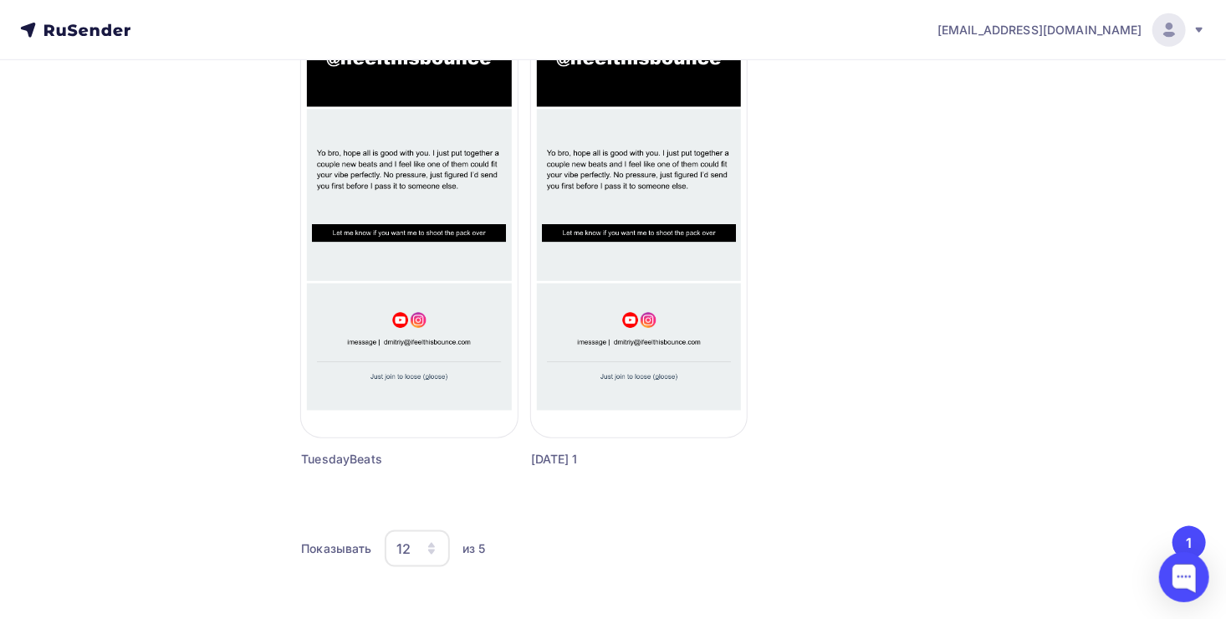
click at [401, 539] on div "12" at bounding box center [404, 549] width 14 height 20
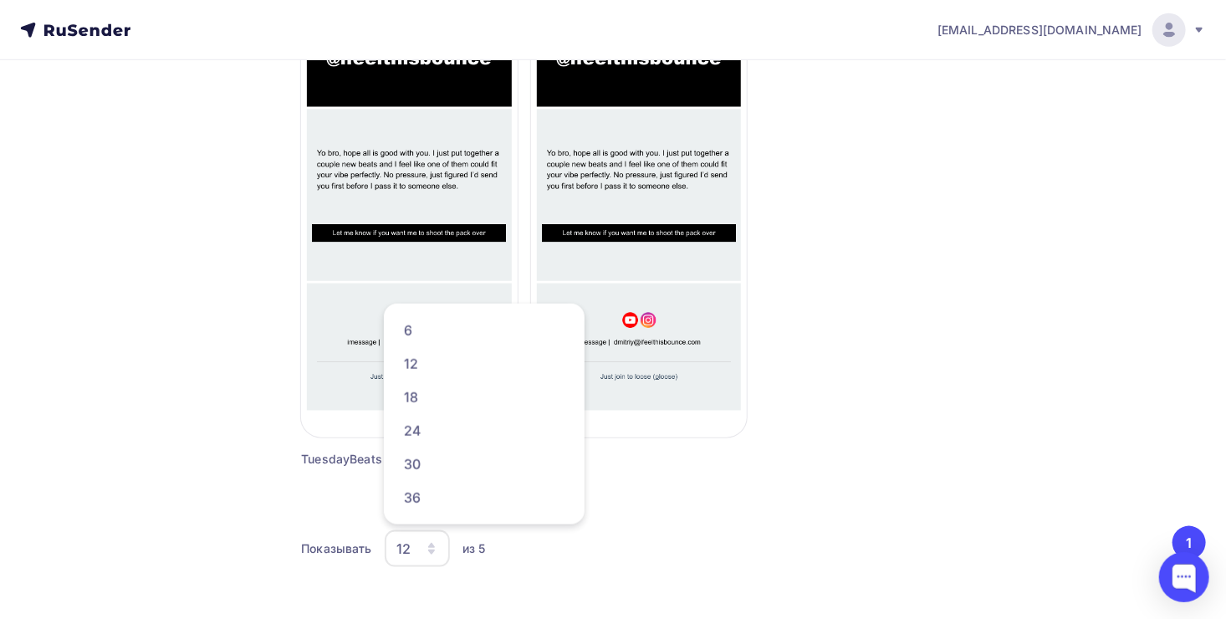
click at [864, 504] on div "Создать шаблон в конструкторе Создать шаблон в HTML редакторе Выбрать шаблон [D…" at bounding box center [753, 43] width 905 height 931
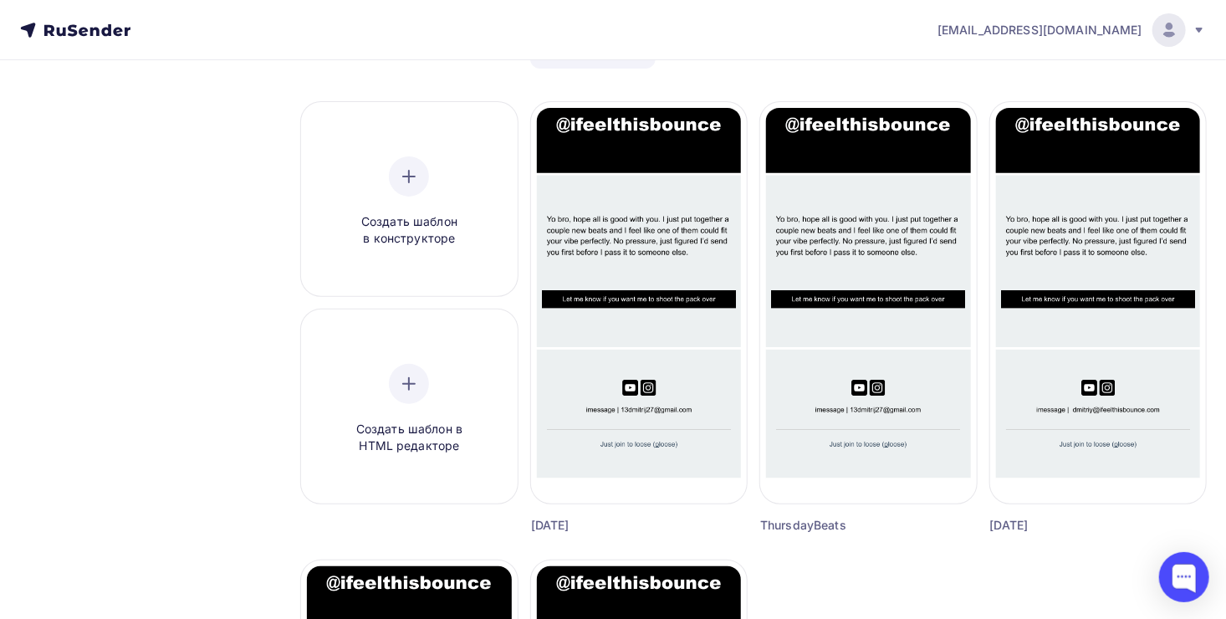
scroll to position [0, 0]
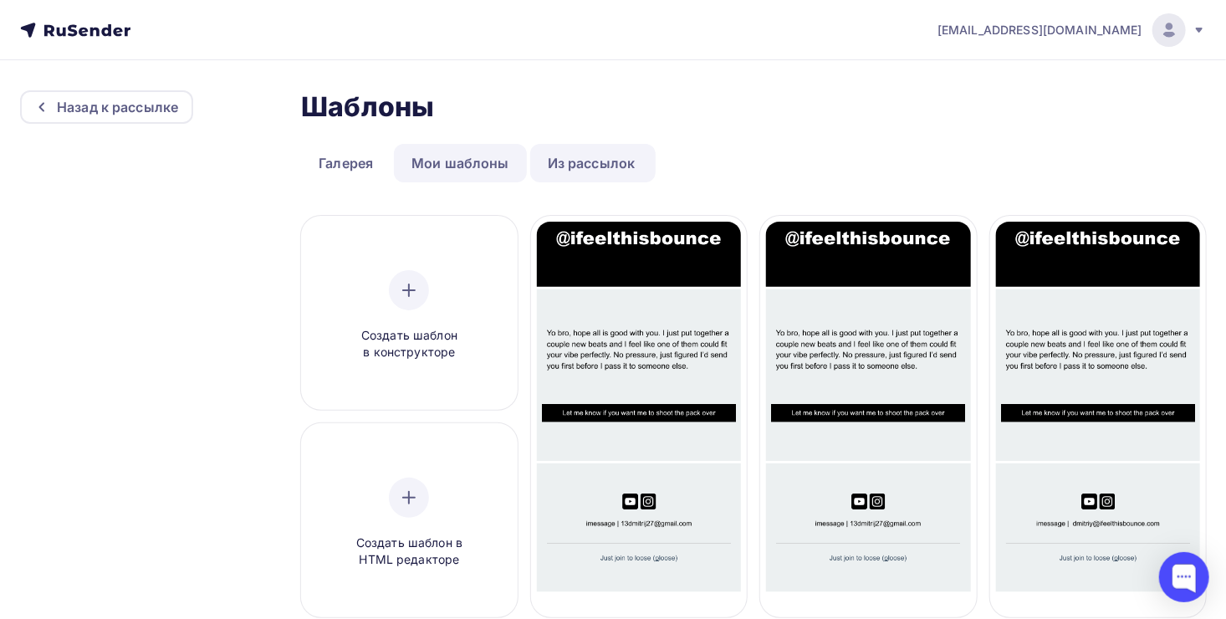
click at [478, 173] on link "Мои шаблоны" at bounding box center [460, 163] width 133 height 38
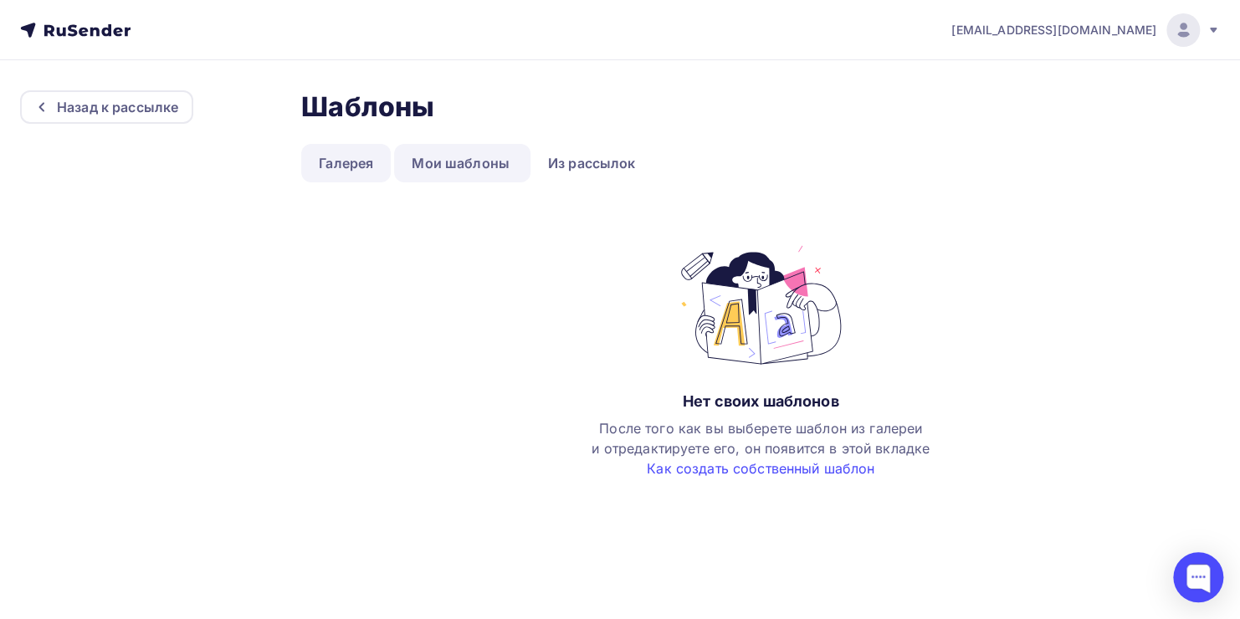
click at [341, 154] on link "Галерея" at bounding box center [346, 163] width 90 height 38
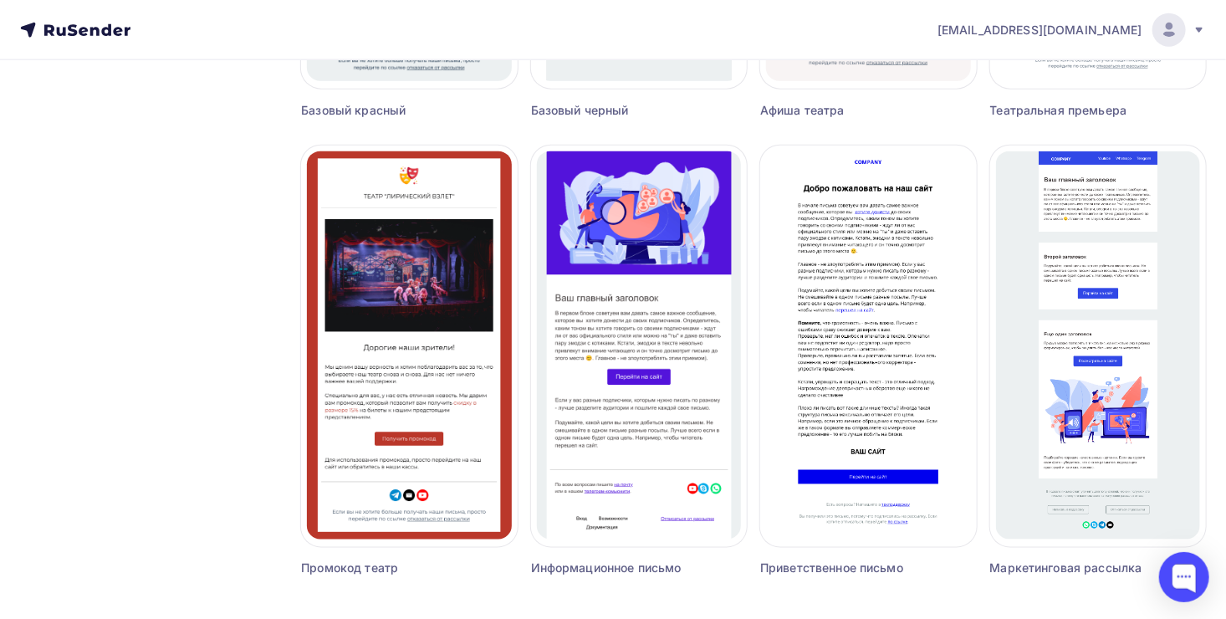
scroll to position [1097, 0]
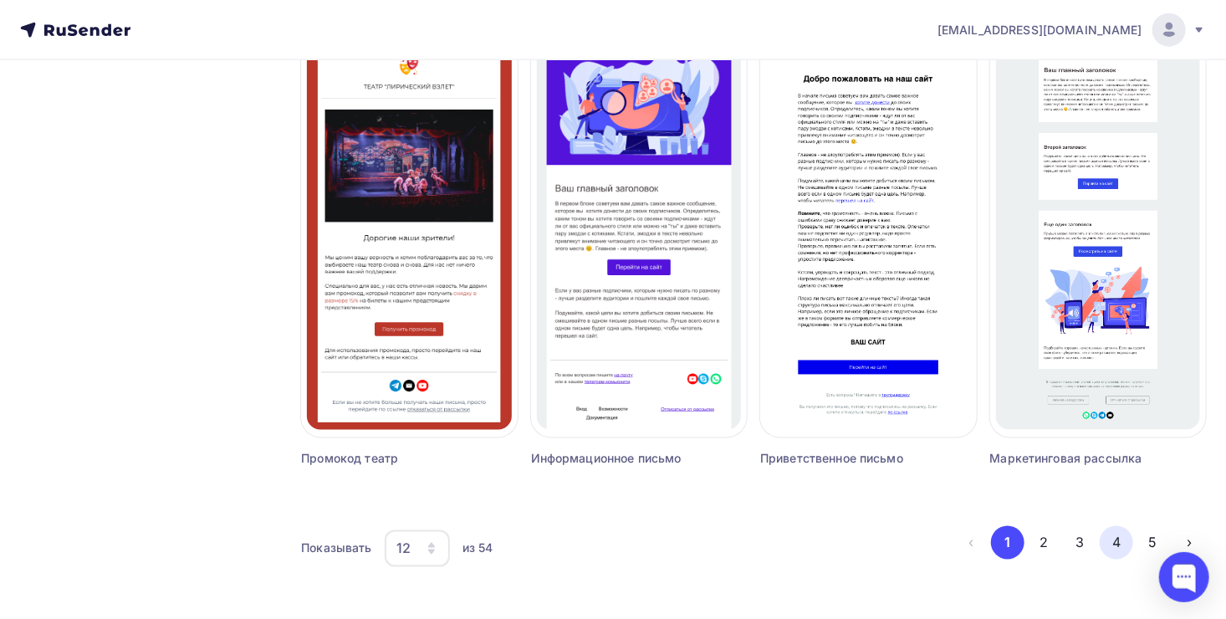
click at [1123, 545] on button "4" at bounding box center [1116, 542] width 33 height 33
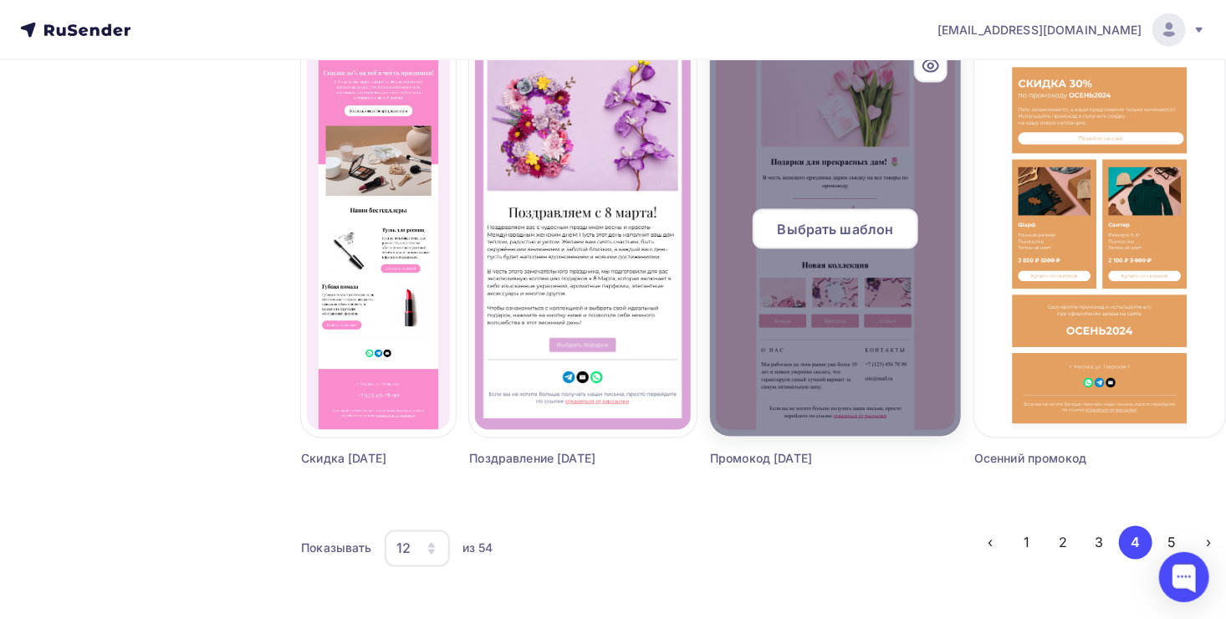
click at [852, 311] on div at bounding box center [835, 236] width 251 height 402
click at [841, 219] on span "Выбрать шаблон" at bounding box center [836, 229] width 116 height 20
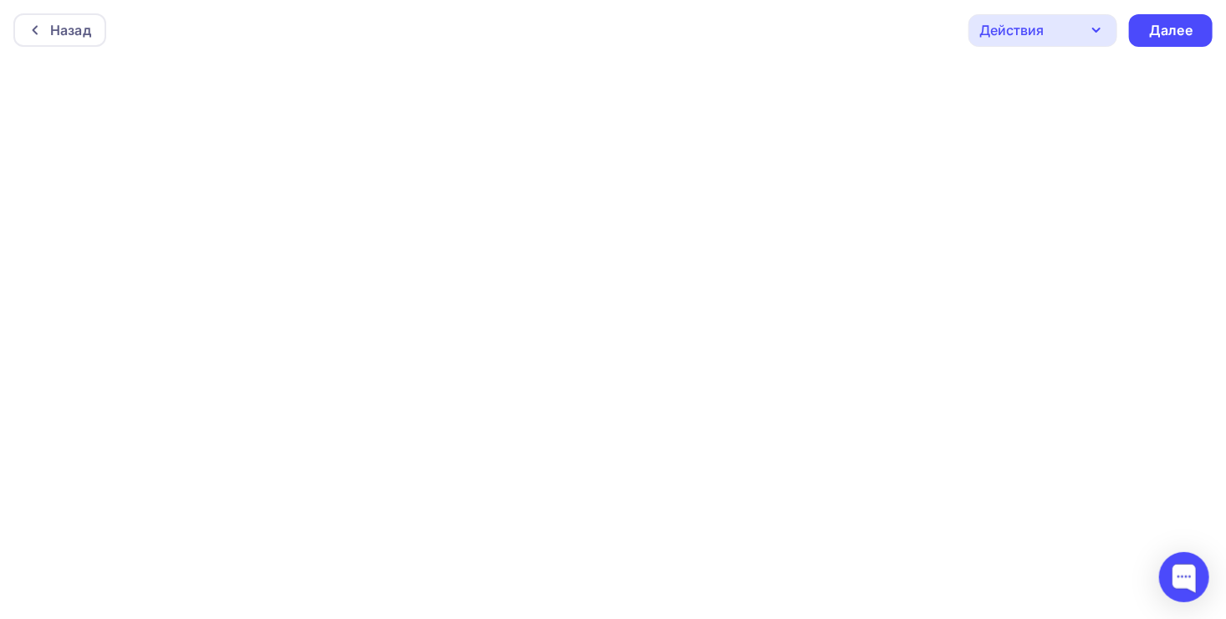
scroll to position [3, 0]
click at [1170, 25] on div "Далее" at bounding box center [1171, 27] width 44 height 19
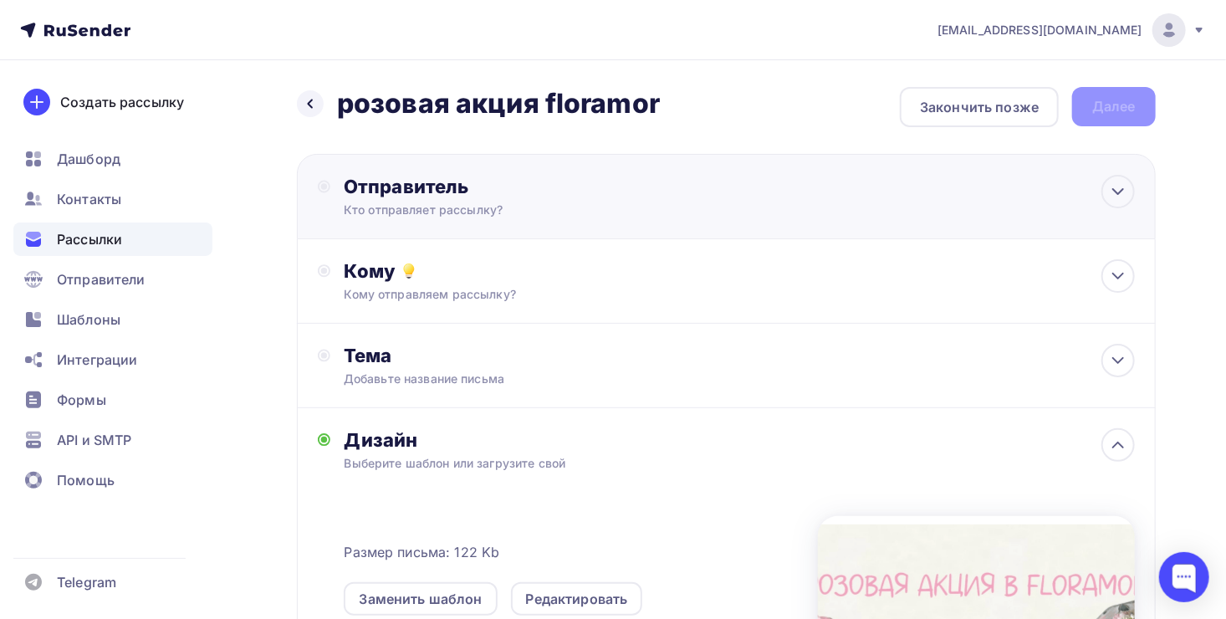
click at [878, 219] on div "Отправитель Кто отправляет рассылку? Email * [EMAIL_ADDRESS][DOMAIN_NAME] [PERS…" at bounding box center [726, 196] width 859 height 85
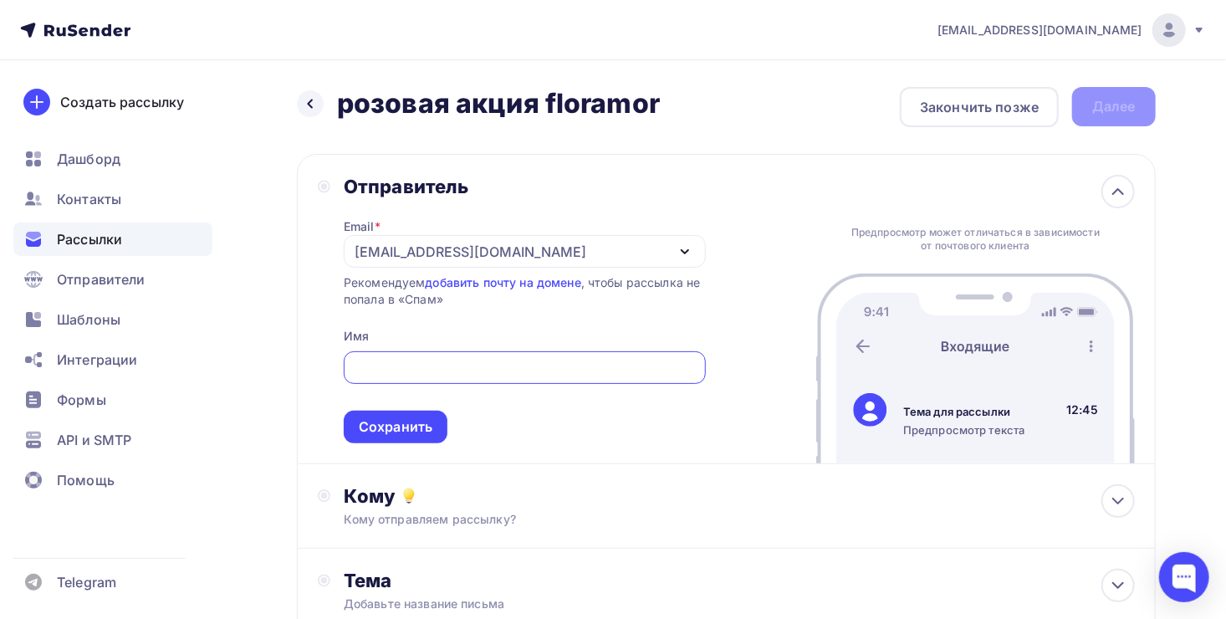
click at [540, 258] on div "[EMAIL_ADDRESS][DOMAIN_NAME]" at bounding box center [525, 251] width 362 height 33
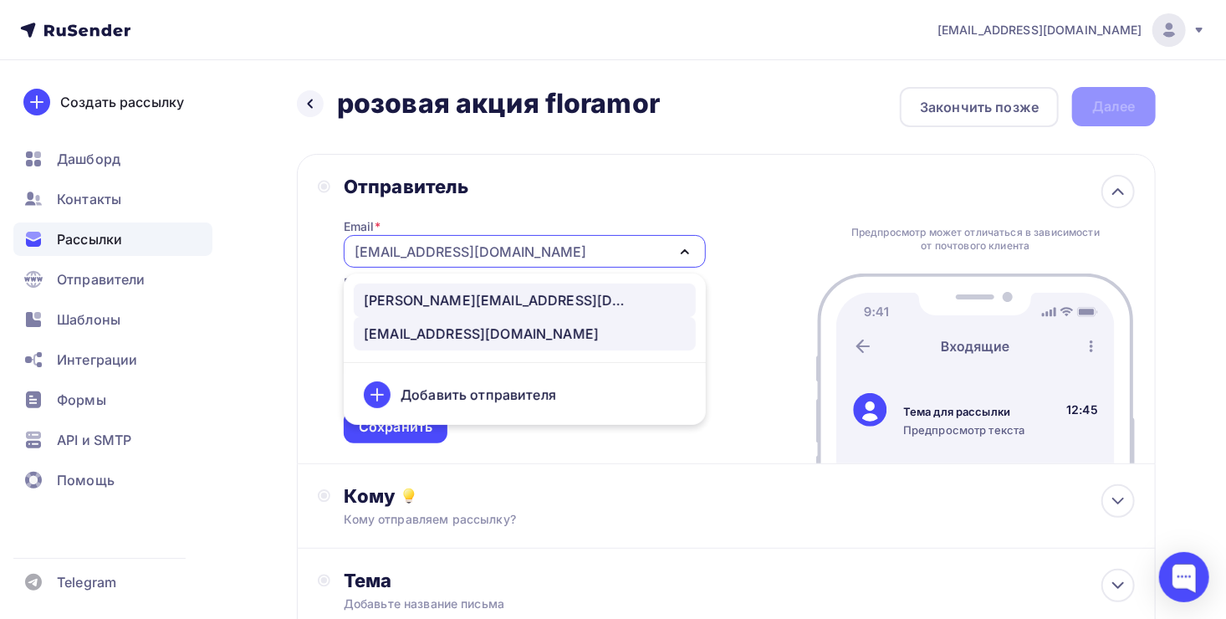
click at [519, 305] on div "[PERSON_NAME][EMAIL_ADDRESS][DOMAIN_NAME]" at bounding box center [498, 300] width 268 height 20
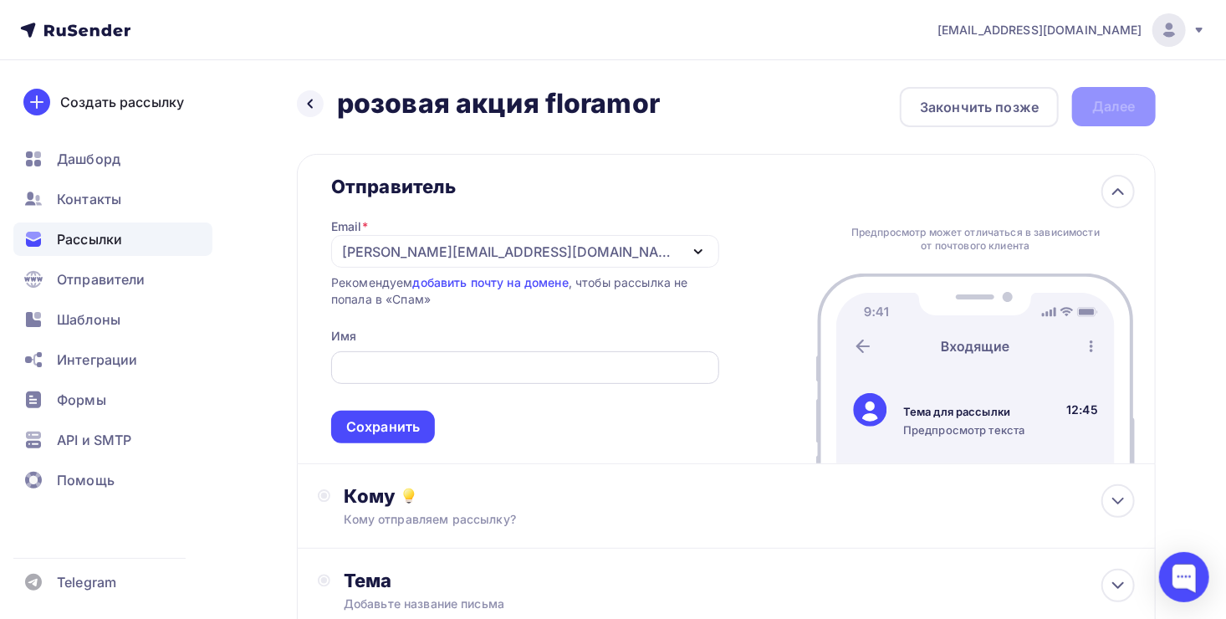
click at [469, 376] on div at bounding box center [525, 367] width 388 height 33
click at [397, 370] on input "text" at bounding box center [525, 368] width 369 height 20
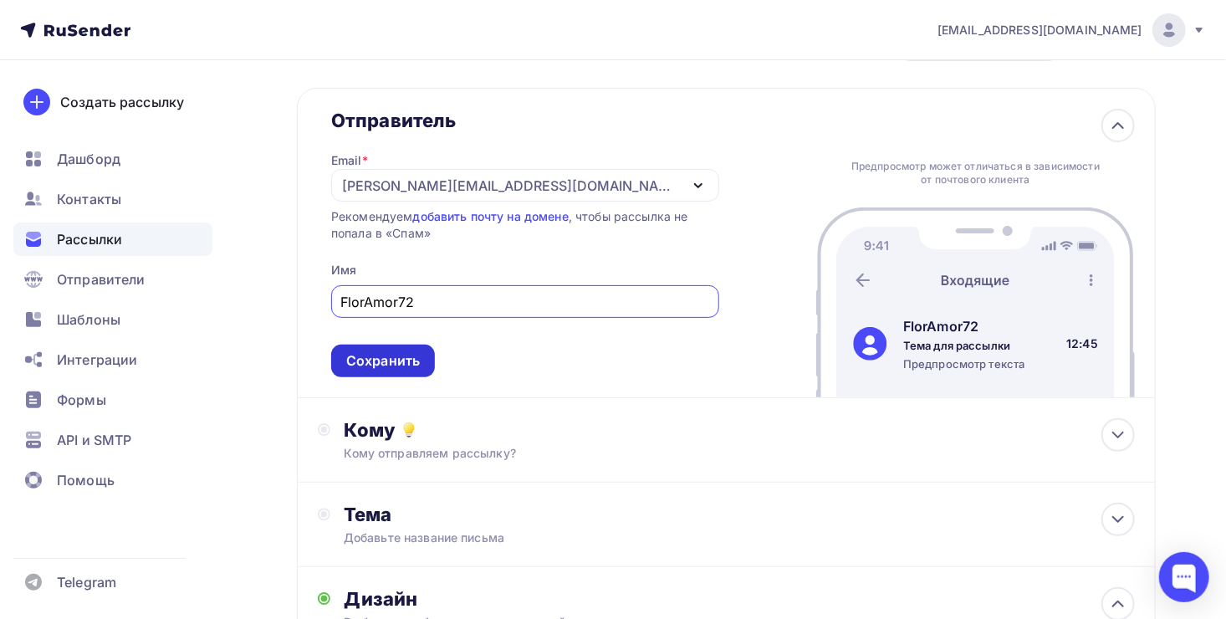
scroll to position [67, 0]
type input "FlorAmor72"
click at [393, 367] on div "Сохранить" at bounding box center [383, 360] width 74 height 19
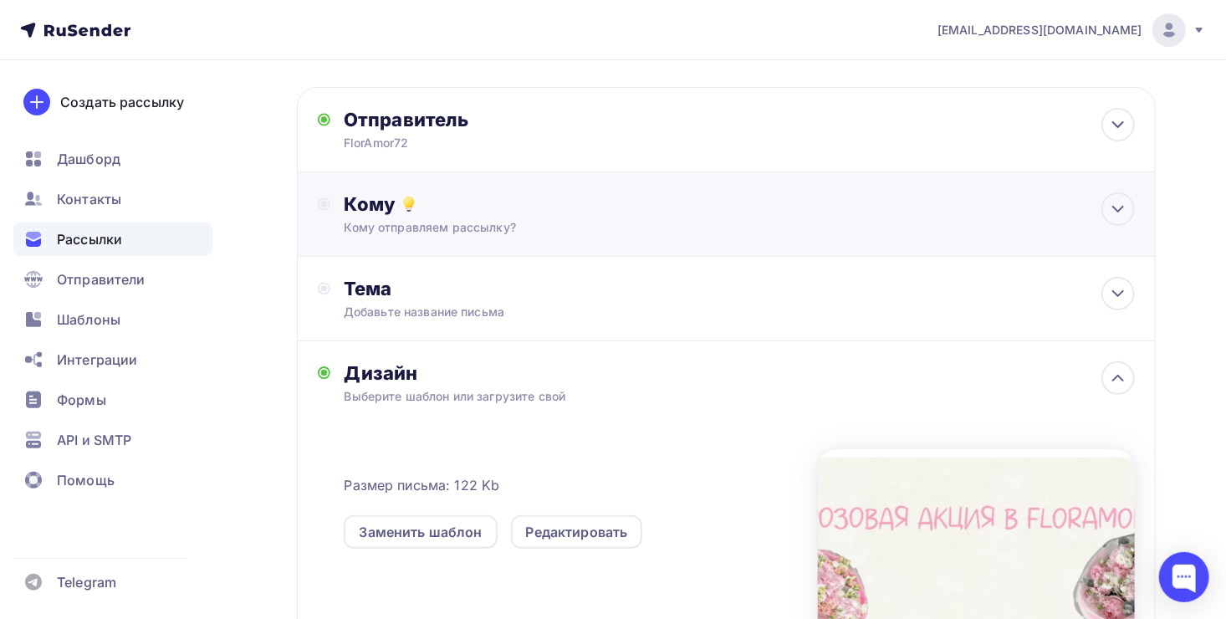
click at [473, 224] on div "Кому отправляем рассылку?" at bounding box center [700, 227] width 712 height 17
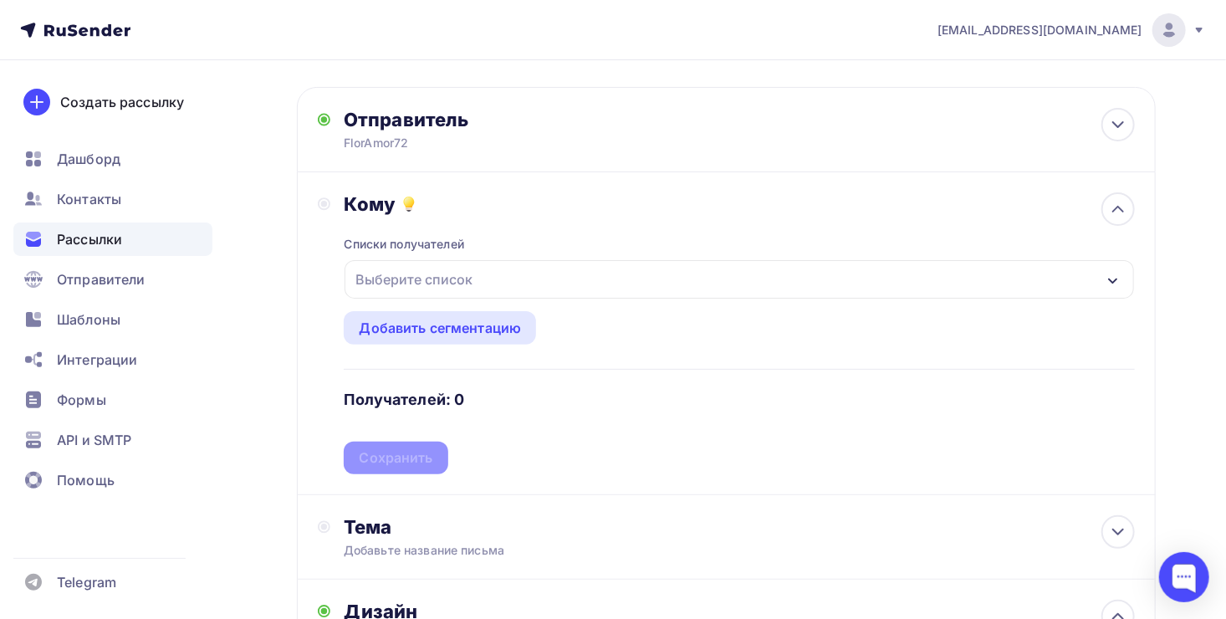
click at [464, 288] on div "Выберите список" at bounding box center [414, 279] width 131 height 30
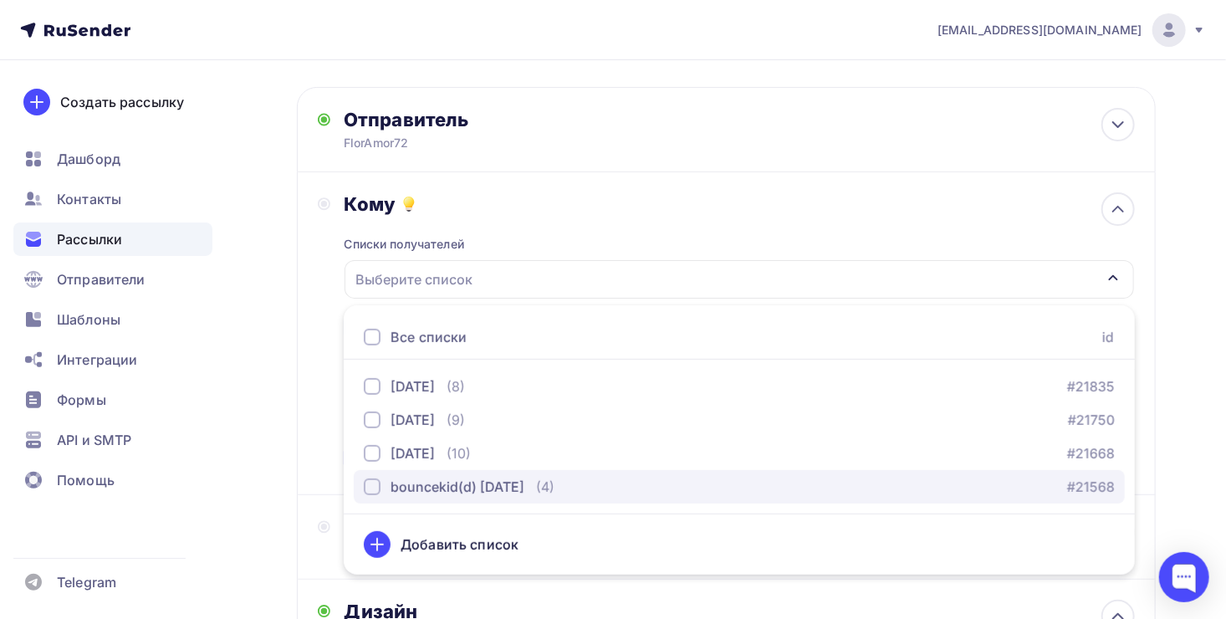
click at [466, 484] on div "bouncekid(d) [DATE]" at bounding box center [458, 487] width 134 height 20
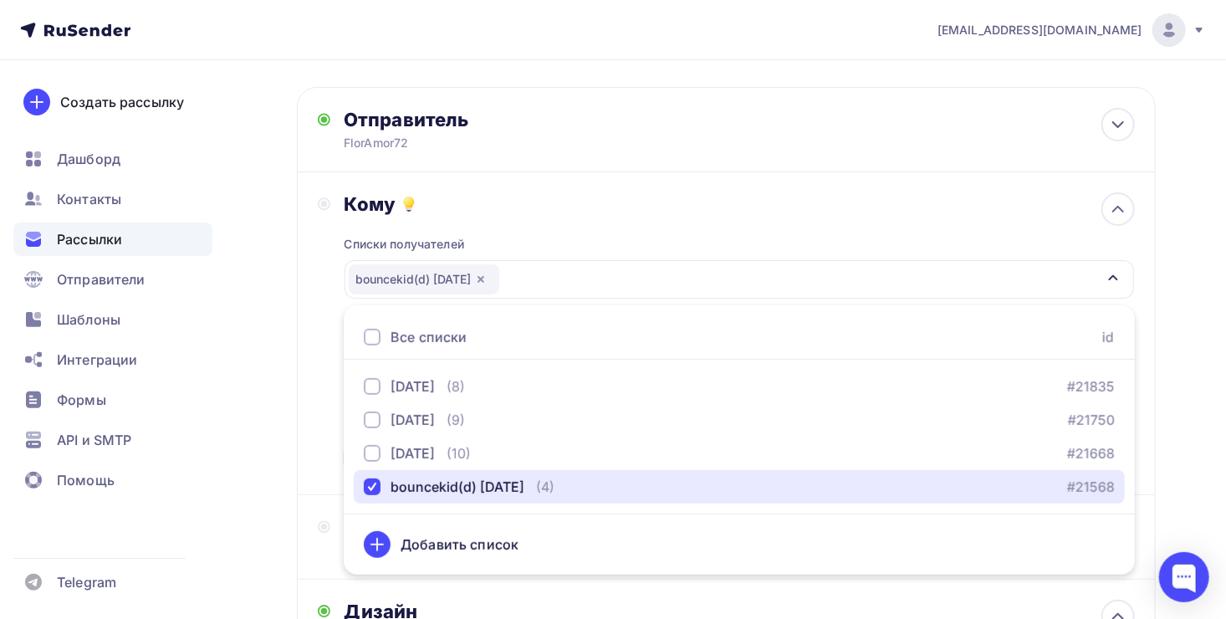
click at [563, 260] on div "bouncekid(d) [DATE]" at bounding box center [740, 279] width 790 height 38
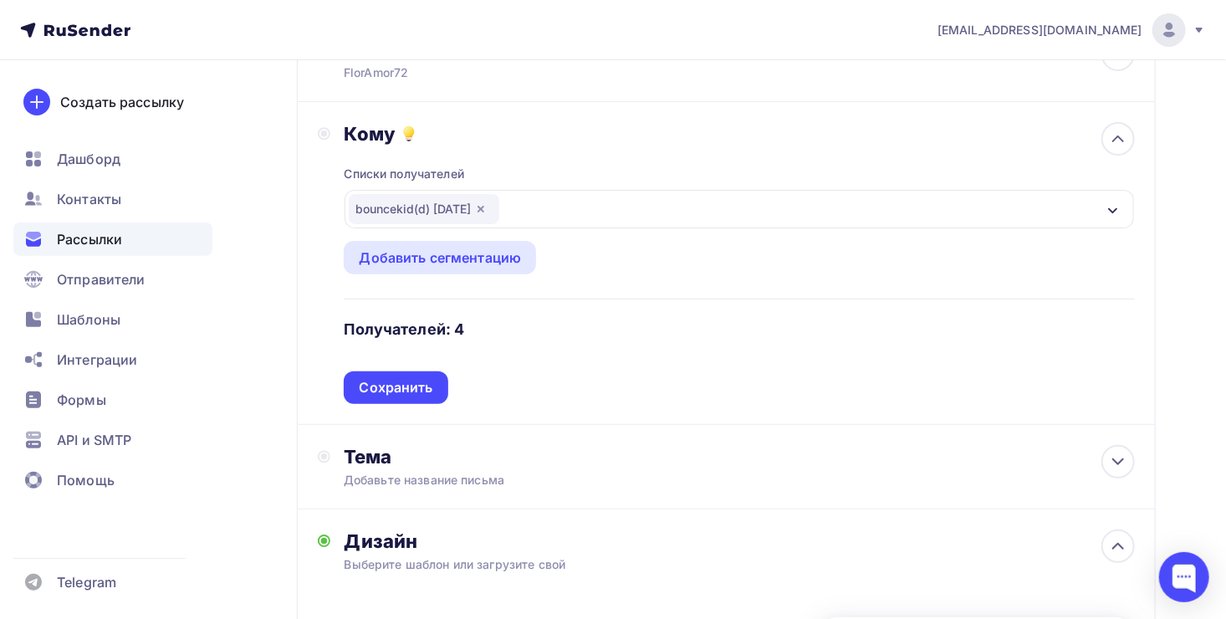
scroll to position [144, 0]
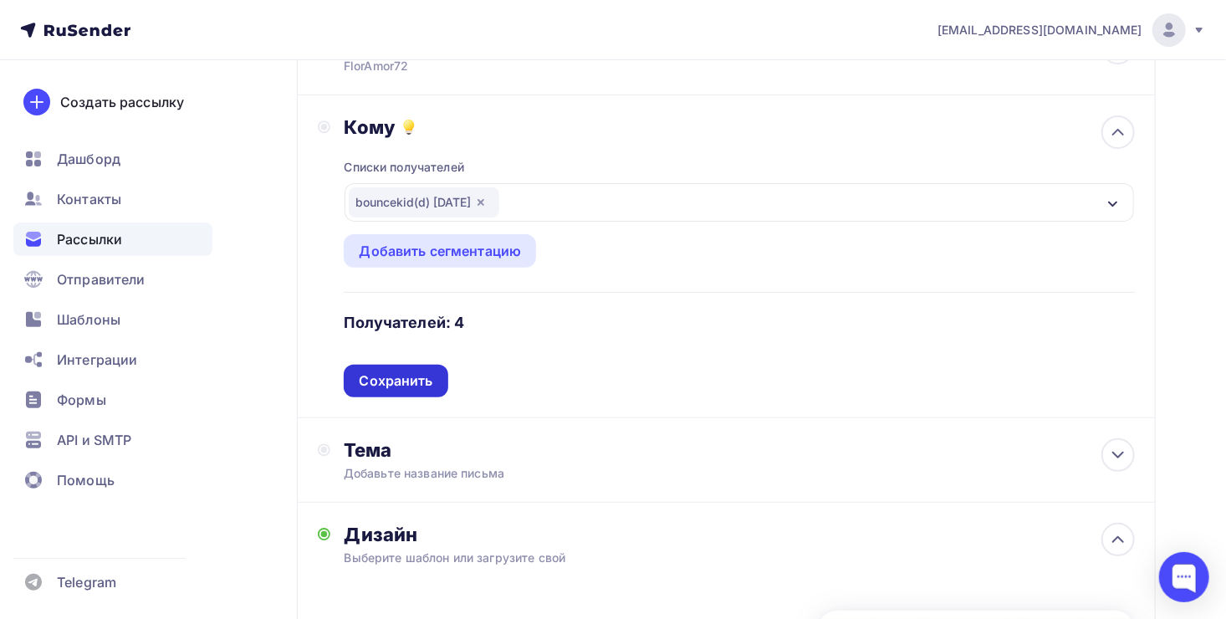
click at [421, 376] on div "Сохранить" at bounding box center [396, 380] width 74 height 19
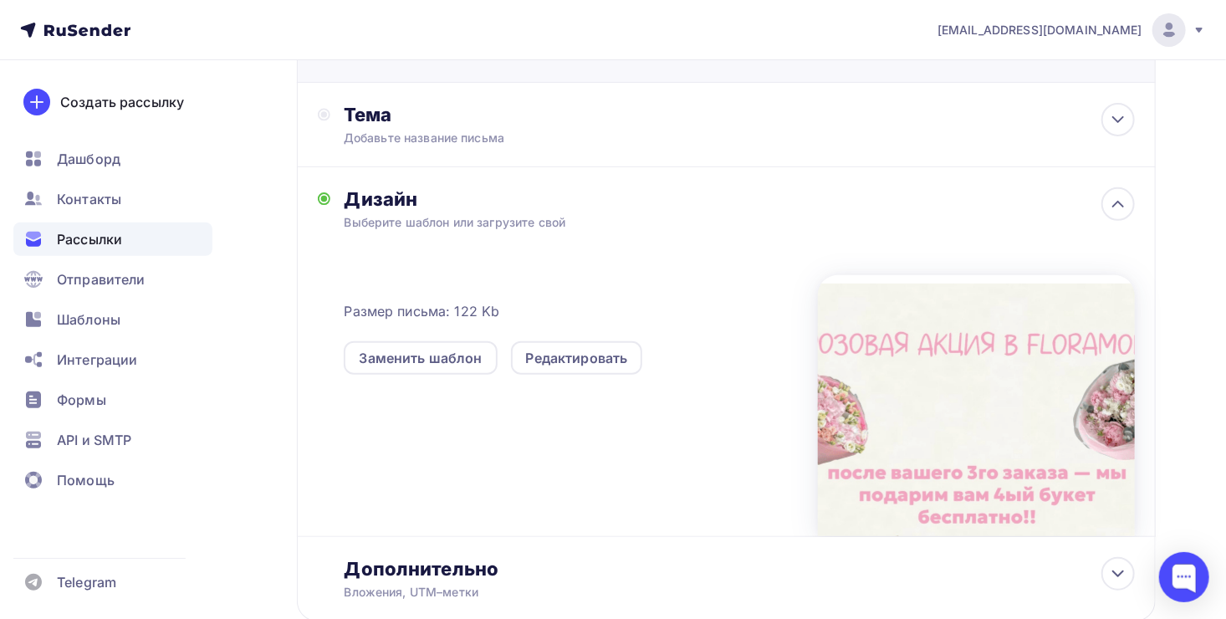
scroll to position [248, 0]
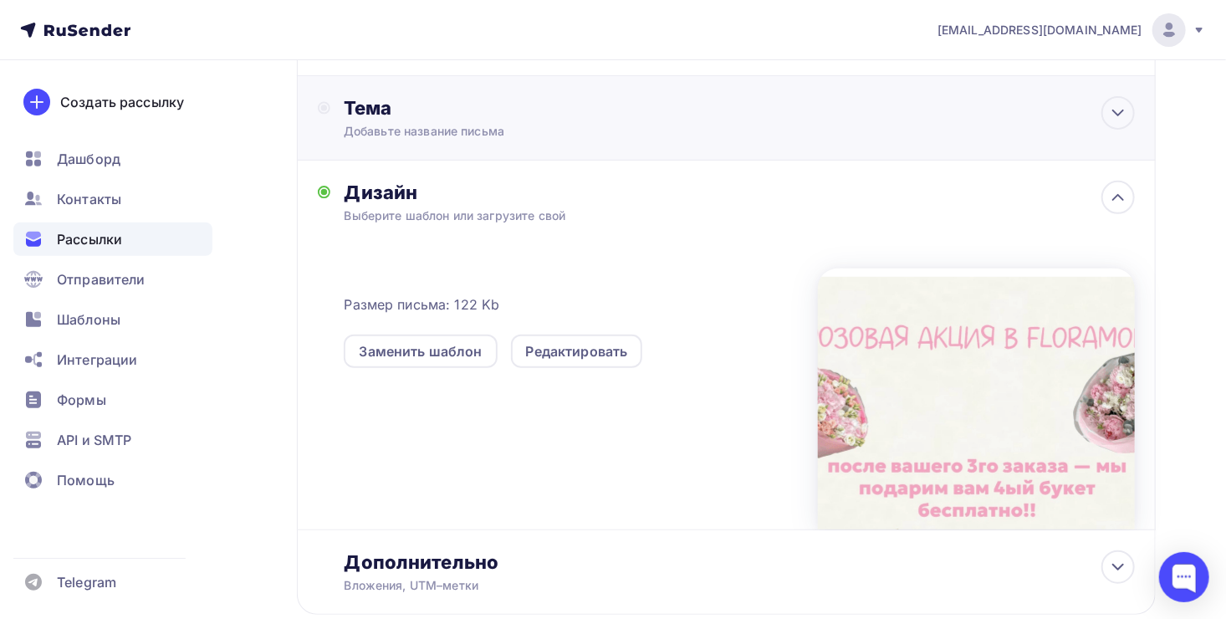
click at [440, 149] on div "Тема Добавьте название письма Тема * Рекомендуем использовать не более 150 симв…" at bounding box center [726, 118] width 859 height 84
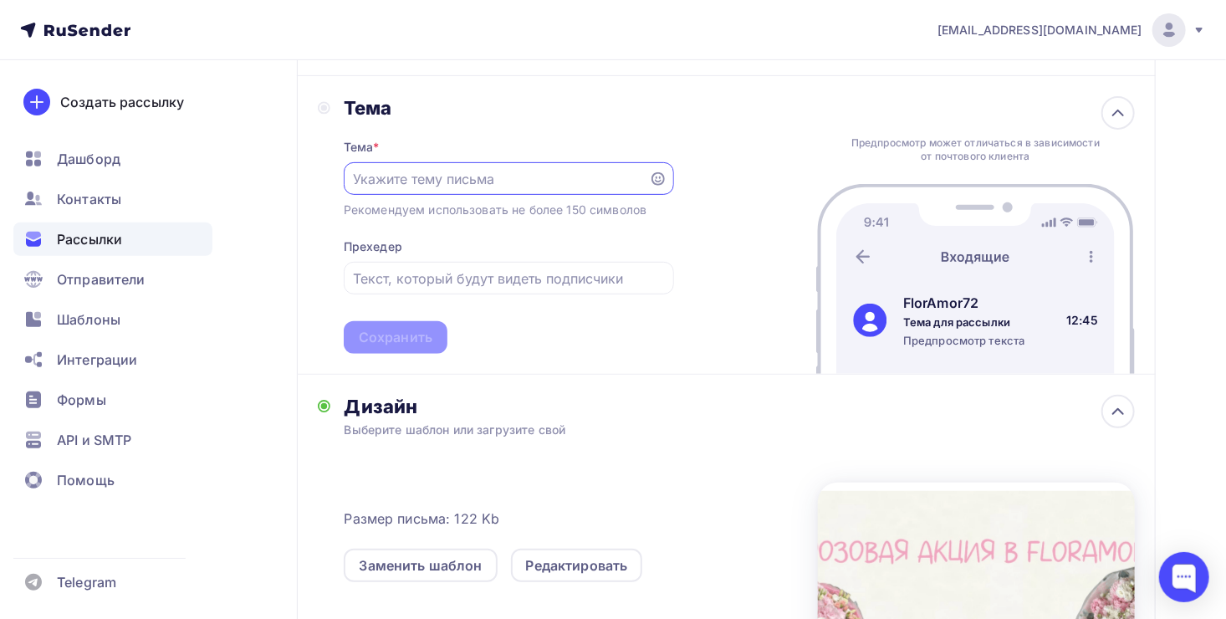
scroll to position [0, 0]
type input "<"
type input "Бесплатный букет"
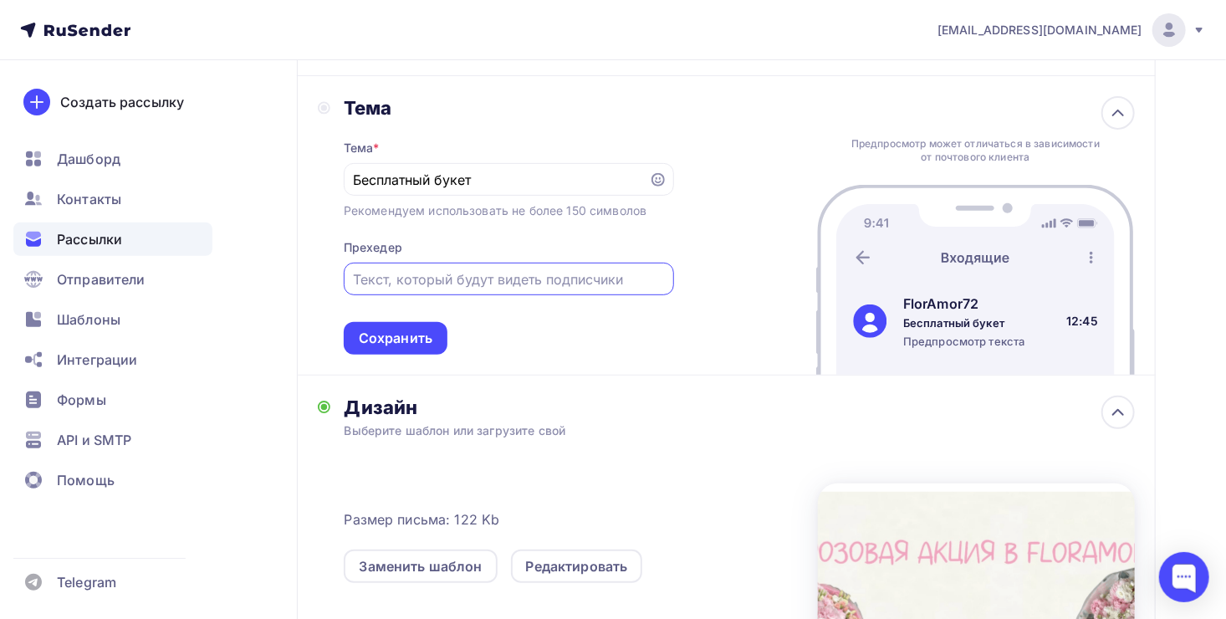
click at [424, 277] on input "text" at bounding box center [508, 279] width 311 height 20
type input "Забери букет абсолютно бесплатно"
click at [371, 341] on div "Сохранить" at bounding box center [396, 338] width 74 height 19
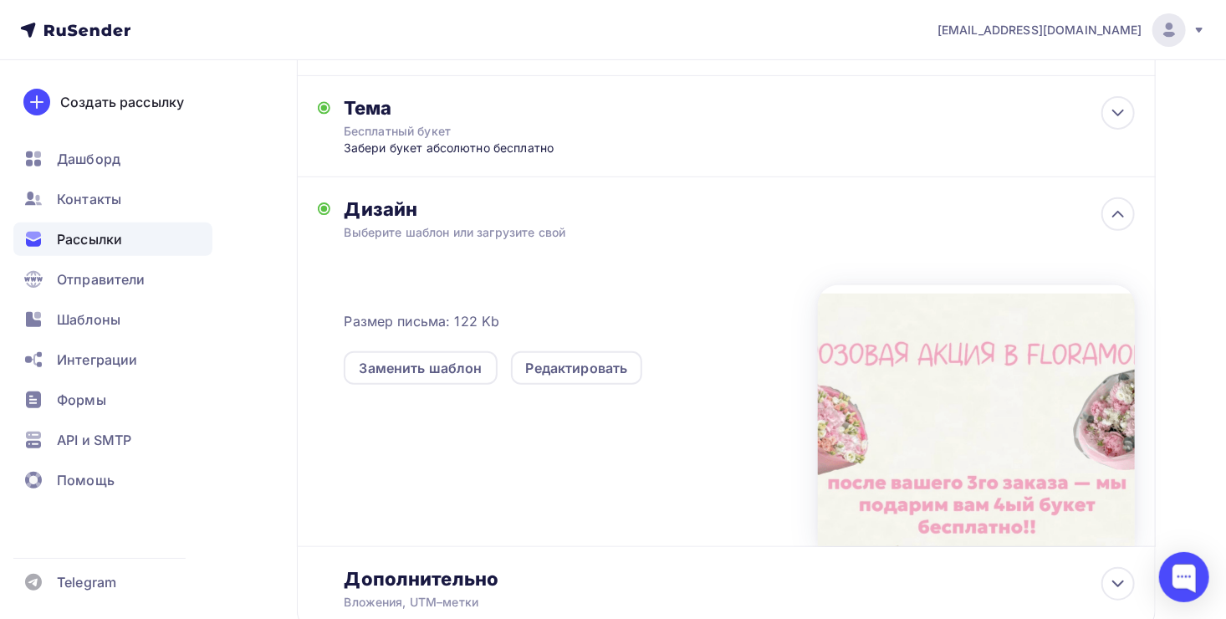
scroll to position [366, 0]
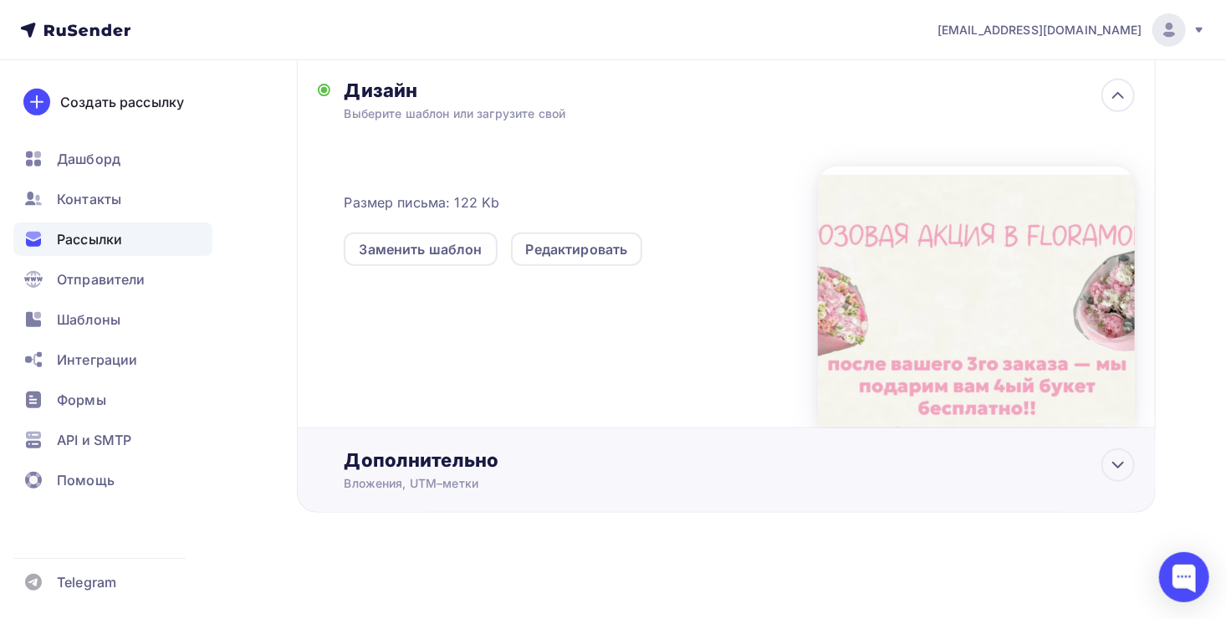
click at [501, 461] on div "Дополнительно" at bounding box center [739, 459] width 791 height 23
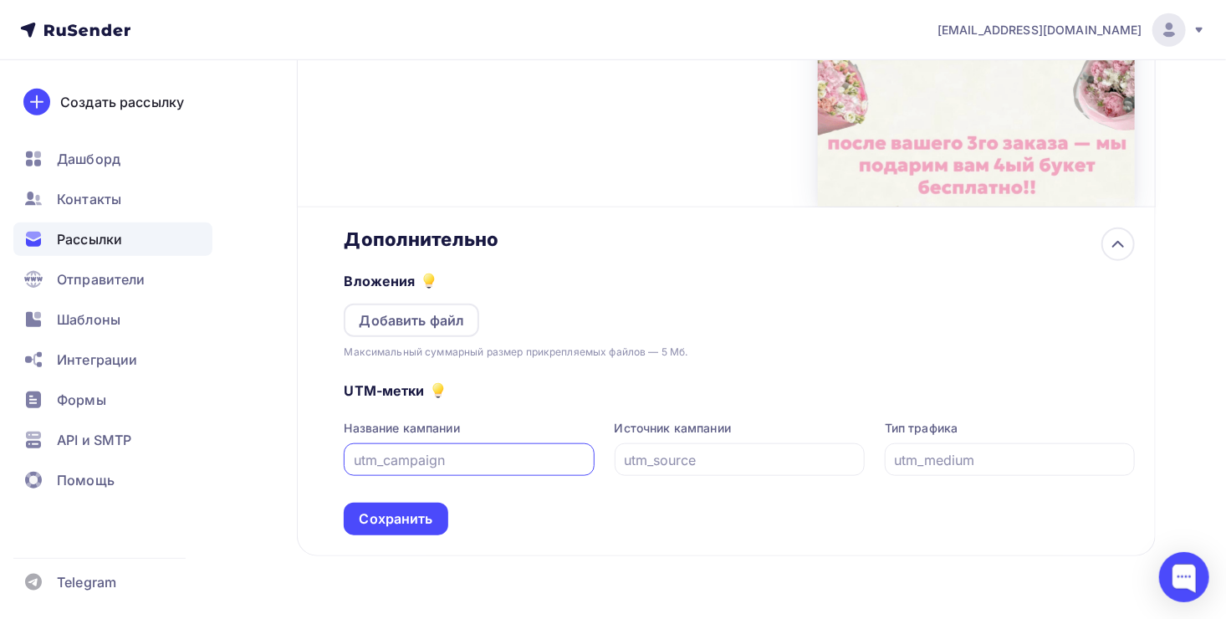
scroll to position [629, 0]
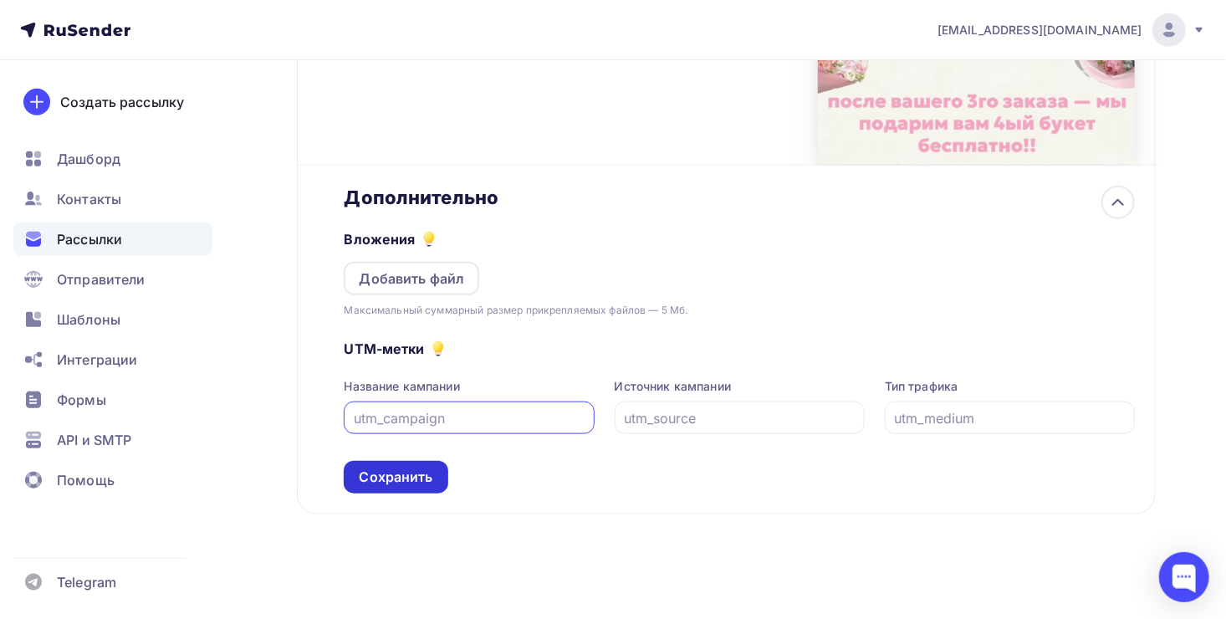
click at [389, 468] on div "Сохранить" at bounding box center [396, 477] width 74 height 19
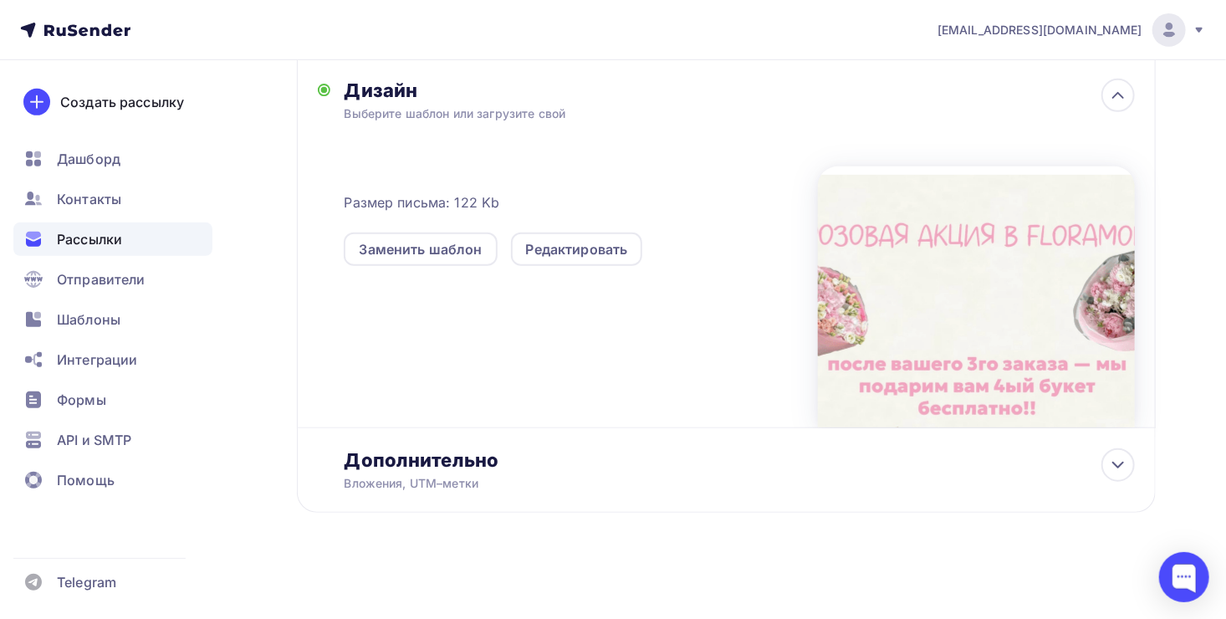
scroll to position [0, 0]
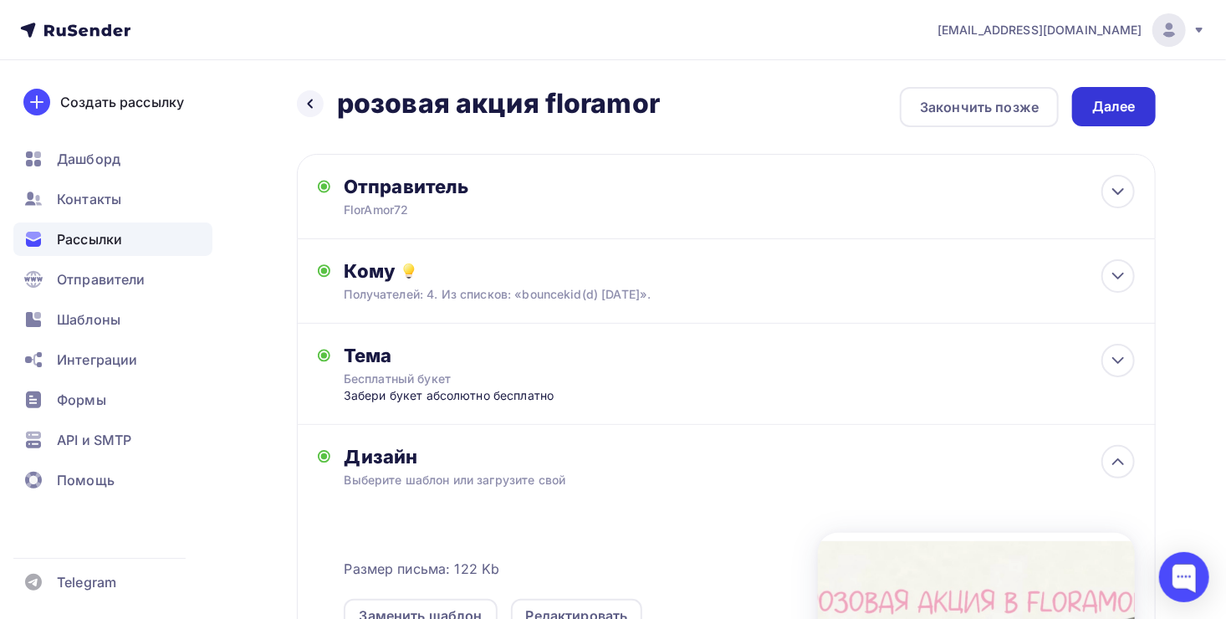
click at [1085, 90] on div "Далее" at bounding box center [1114, 106] width 84 height 39
click at [1103, 105] on div "Далее" at bounding box center [1115, 106] width 44 height 19
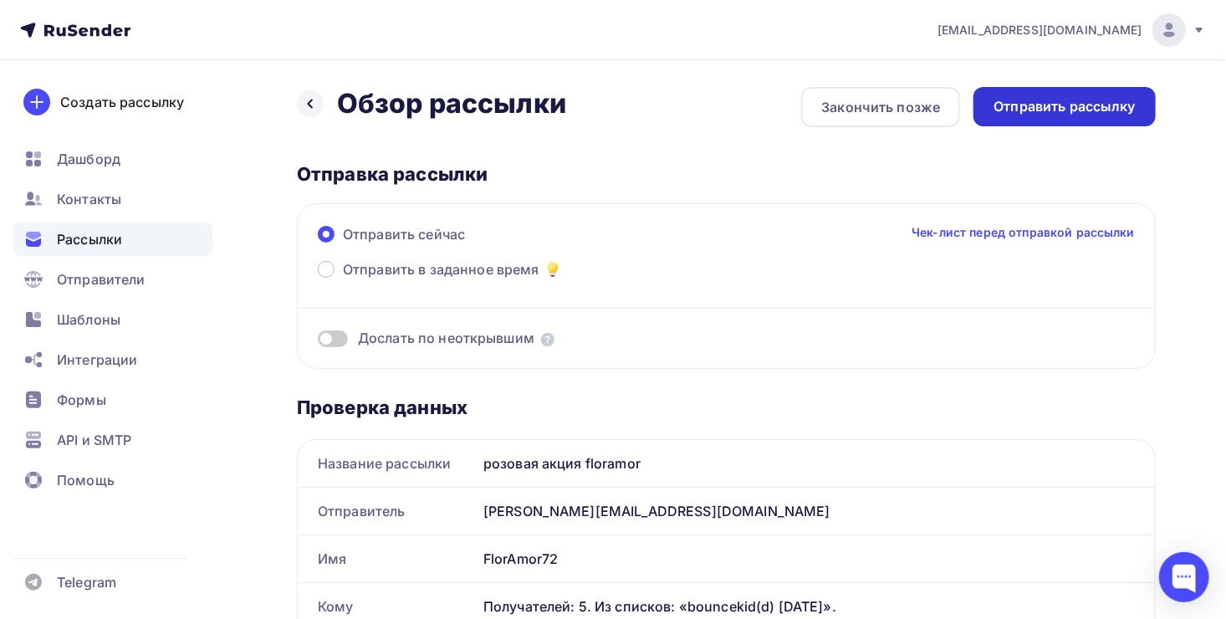
click at [1041, 119] on div "Отправить рассылку" at bounding box center [1065, 106] width 182 height 39
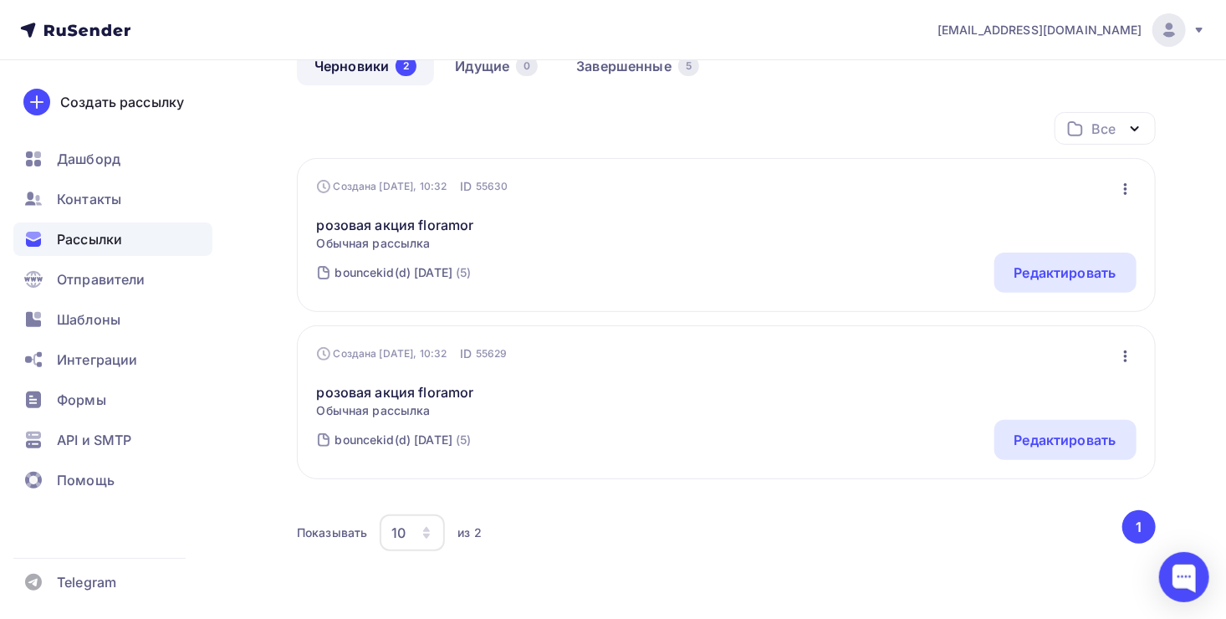
scroll to position [100, 0]
click at [1062, 447] on div "Редактировать" at bounding box center [1066, 439] width 102 height 20
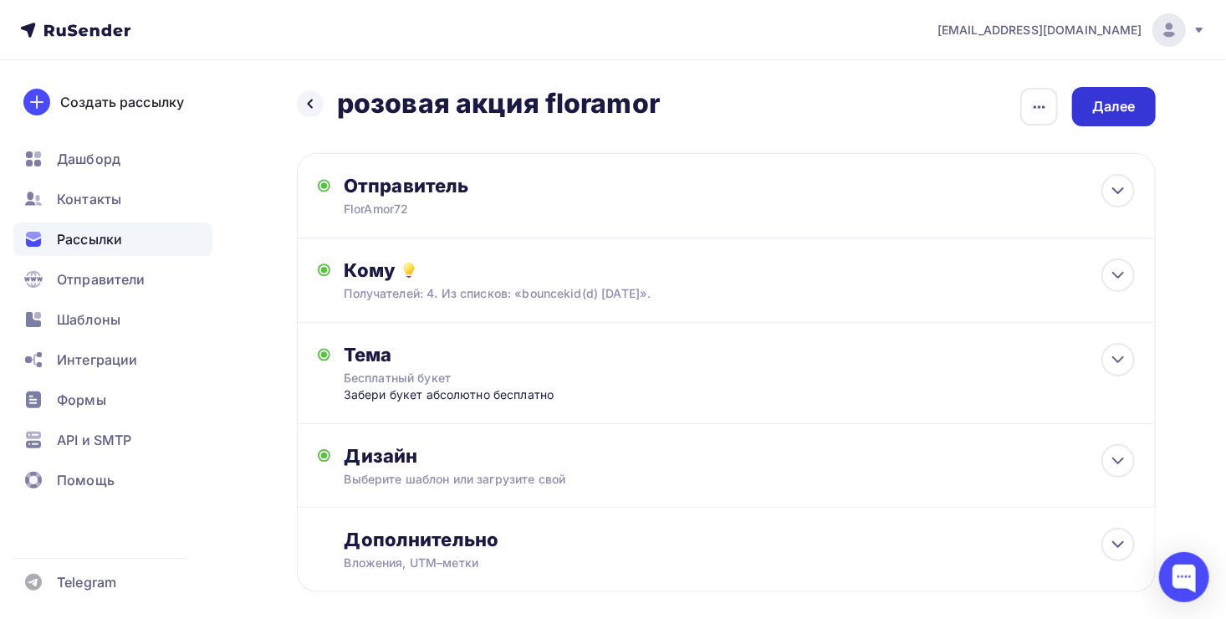
click at [1096, 111] on div "Далее" at bounding box center [1115, 106] width 44 height 19
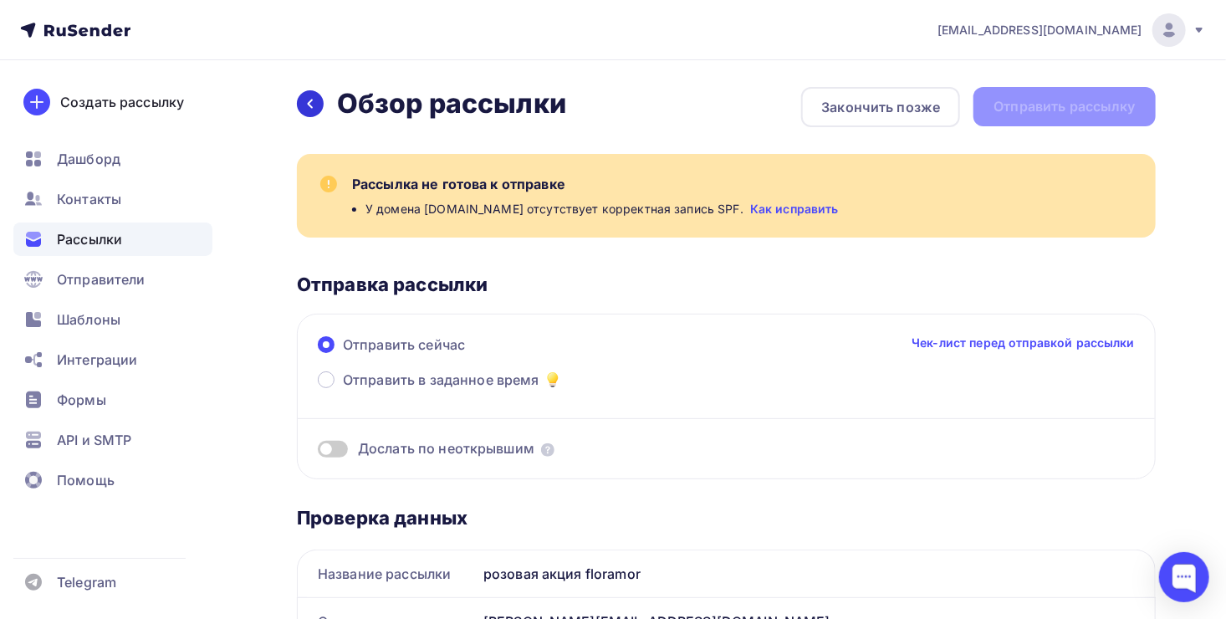
click at [308, 96] on div at bounding box center [310, 103] width 27 height 27
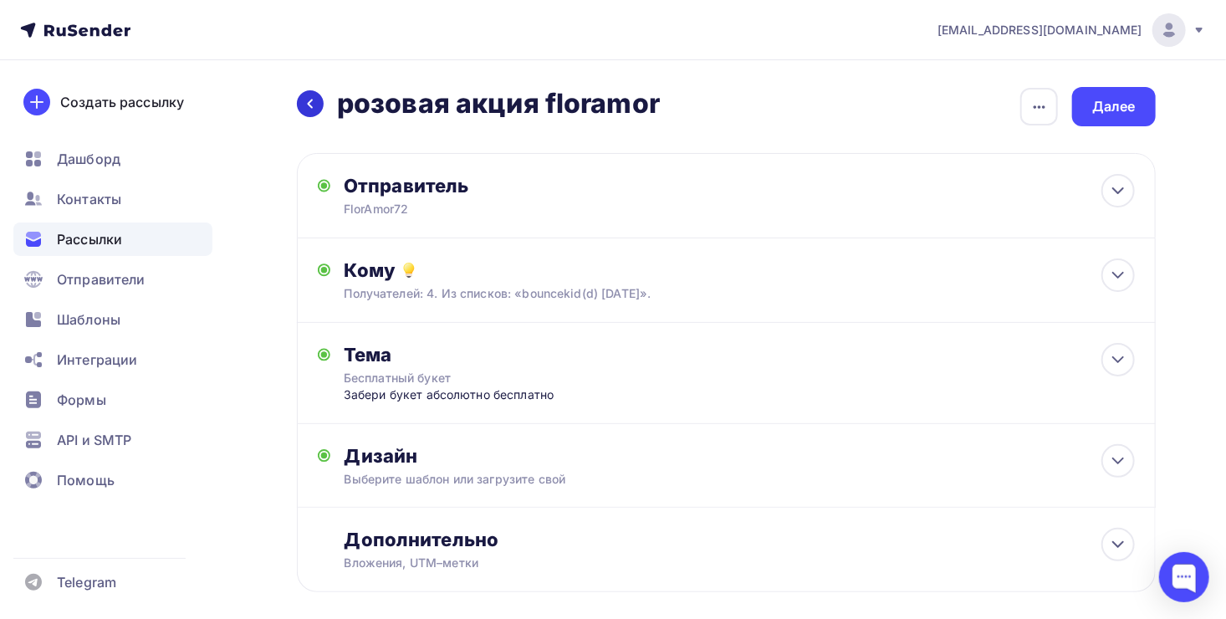
drag, startPoint x: 315, startPoint y: 116, endPoint x: 312, endPoint y: 104, distance: 13.0
click at [312, 104] on div "Назад розовая акция floramor розовая акция floramor" at bounding box center [478, 103] width 363 height 33
click at [312, 104] on icon at bounding box center [310, 103] width 13 height 13
